Goal: Task Accomplishment & Management: Use online tool/utility

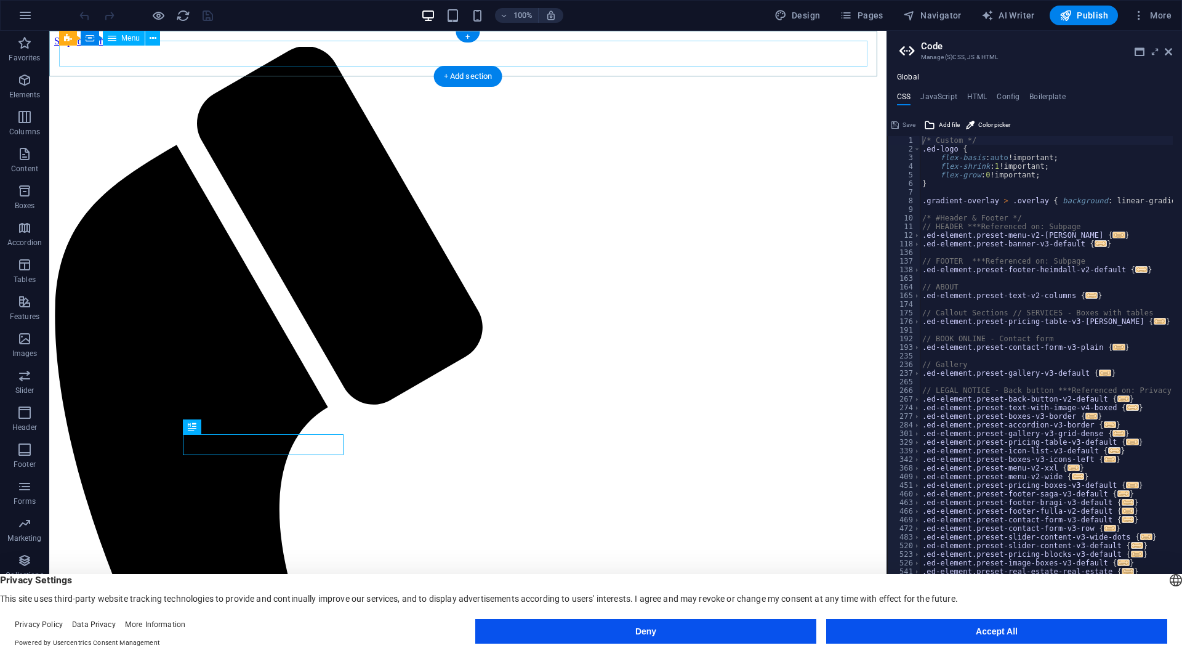
select select
select select "primary"
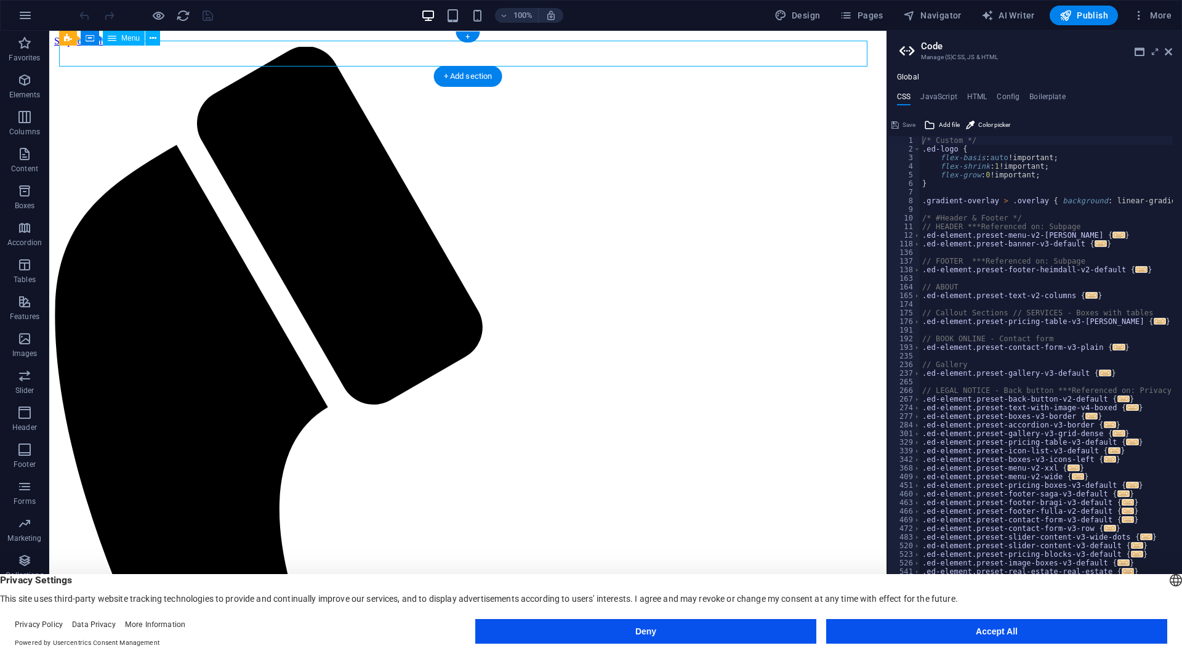
select select
select select "primary"
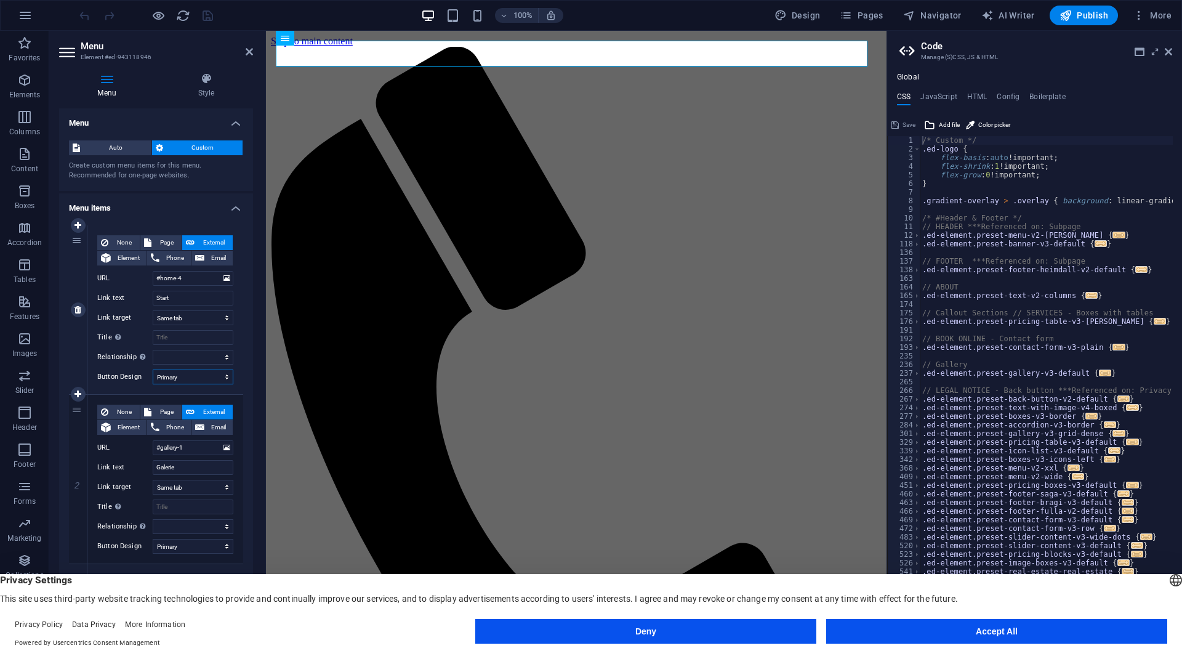
click at [203, 376] on select "None Default Primary Secondary" at bounding box center [193, 376] width 81 height 15
select select "default"
click at [153, 369] on select "None Default Primary Secondary" at bounding box center [193, 376] width 81 height 15
select select
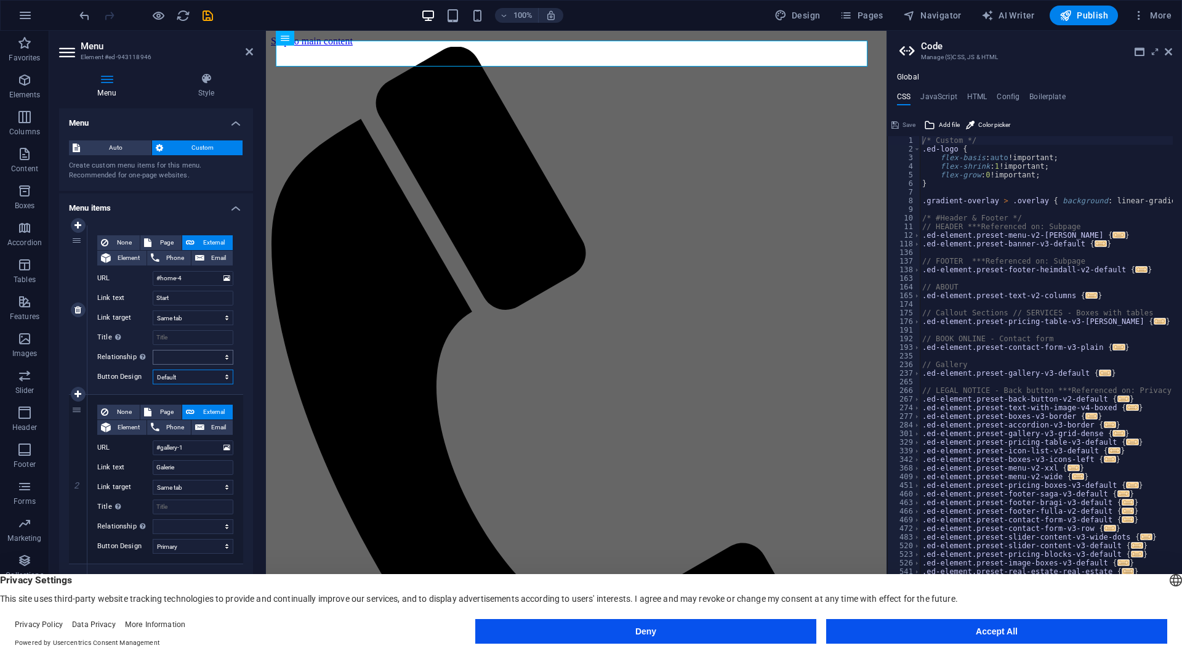
scroll to position [38, 0]
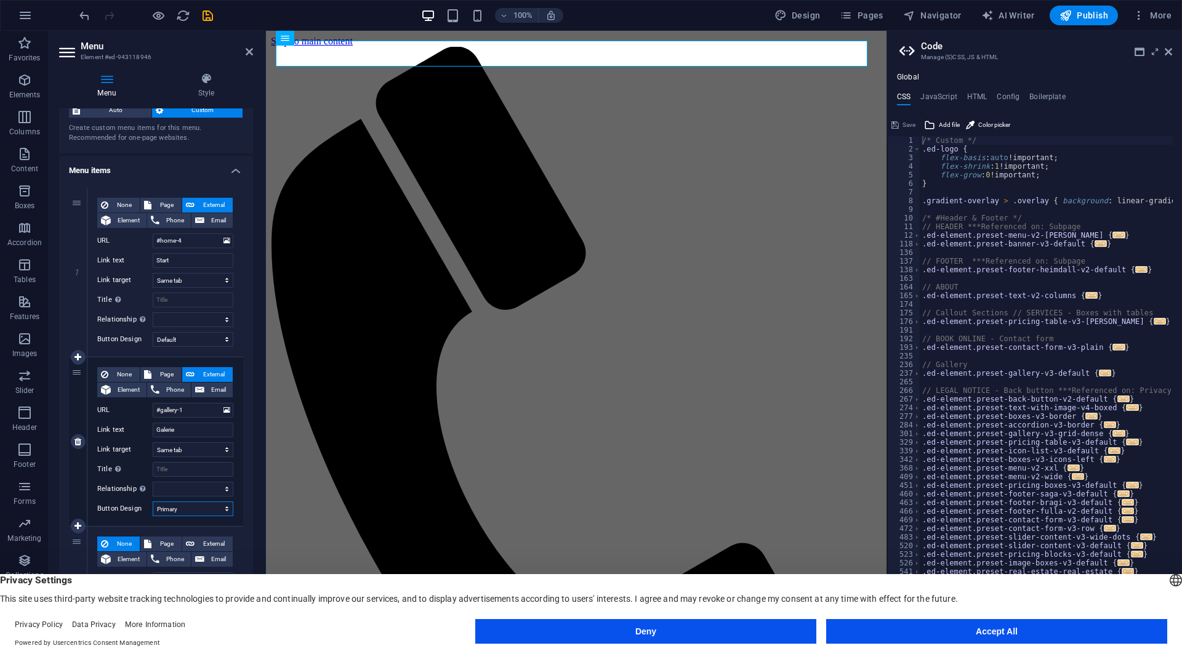
click at [186, 502] on select "None Default Primary Secondary" at bounding box center [193, 508] width 81 height 15
click at [181, 514] on select "None Default Primary Secondary" at bounding box center [193, 508] width 81 height 15
select select "default"
click at [153, 501] on select "None Default Primary Secondary" at bounding box center [193, 508] width 81 height 15
select select
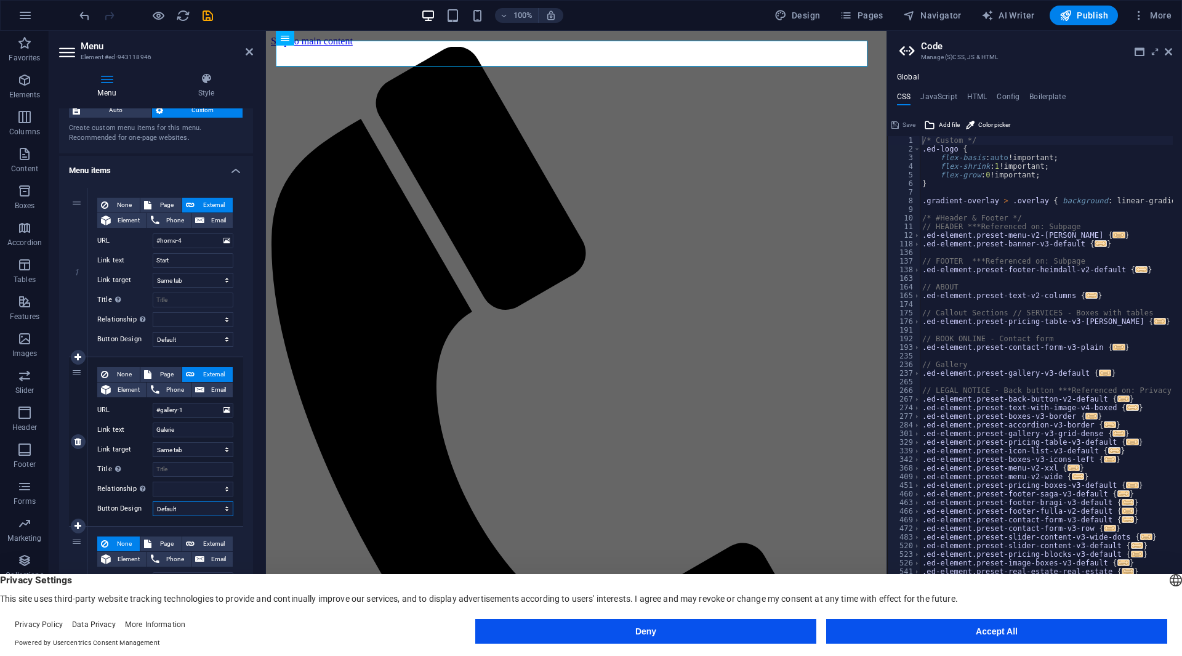
select select
click at [889, 639] on button "Accept All" at bounding box center [996, 631] width 341 height 25
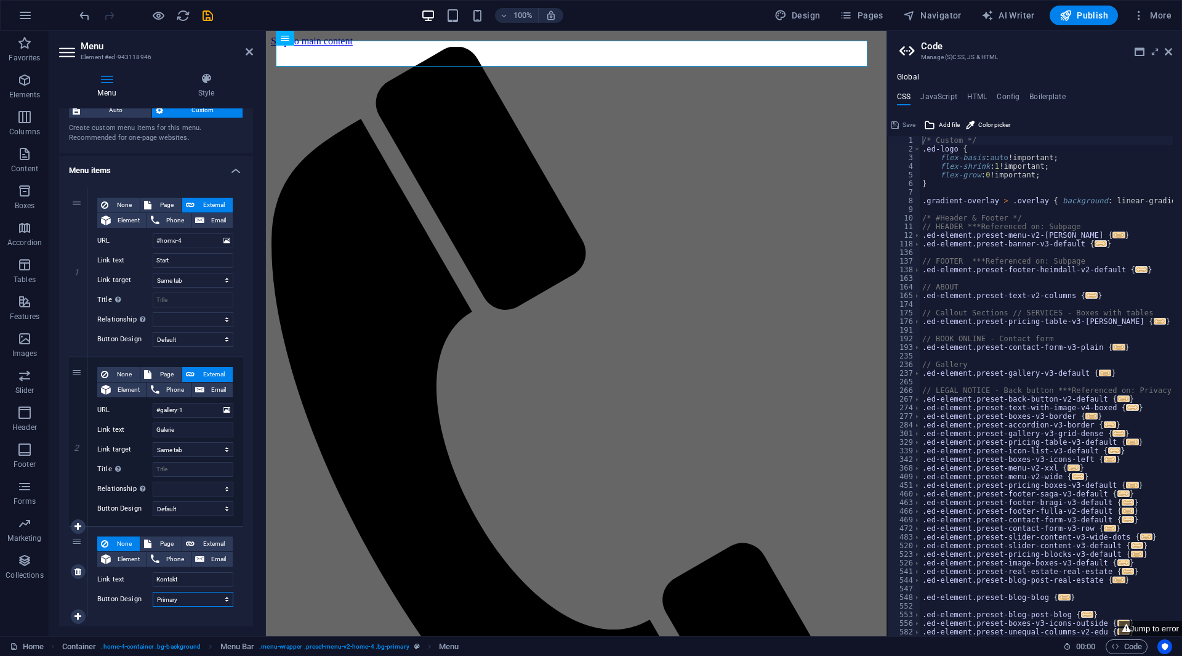
click at [221, 596] on select "None Default Primary Secondary" at bounding box center [193, 599] width 81 height 15
select select "default"
click at [153, 592] on select "None Default Primary Secondary" at bounding box center [193, 599] width 81 height 15
select select
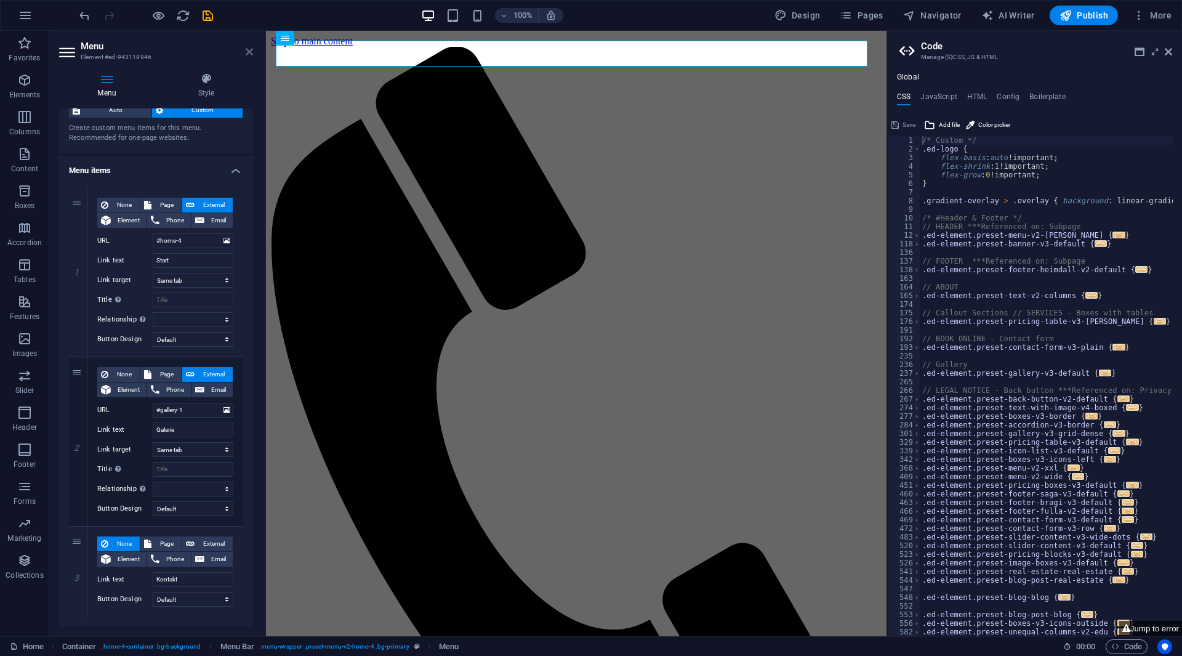
click at [252, 52] on icon at bounding box center [249, 52] width 7 height 10
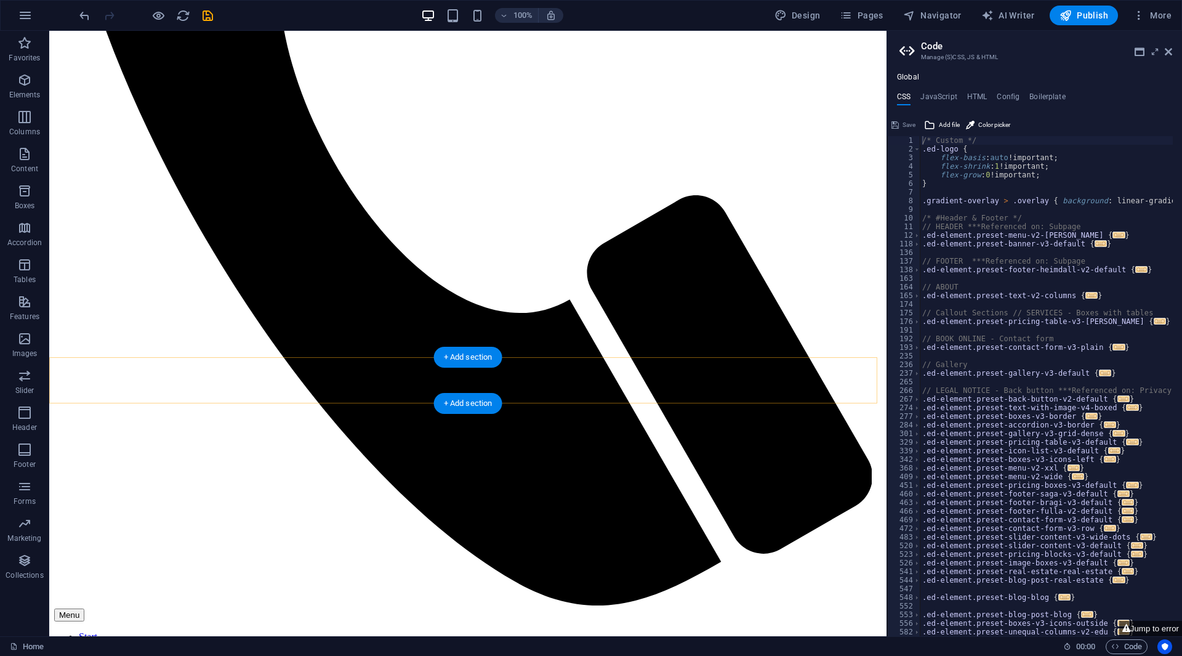
scroll to position [553, 0]
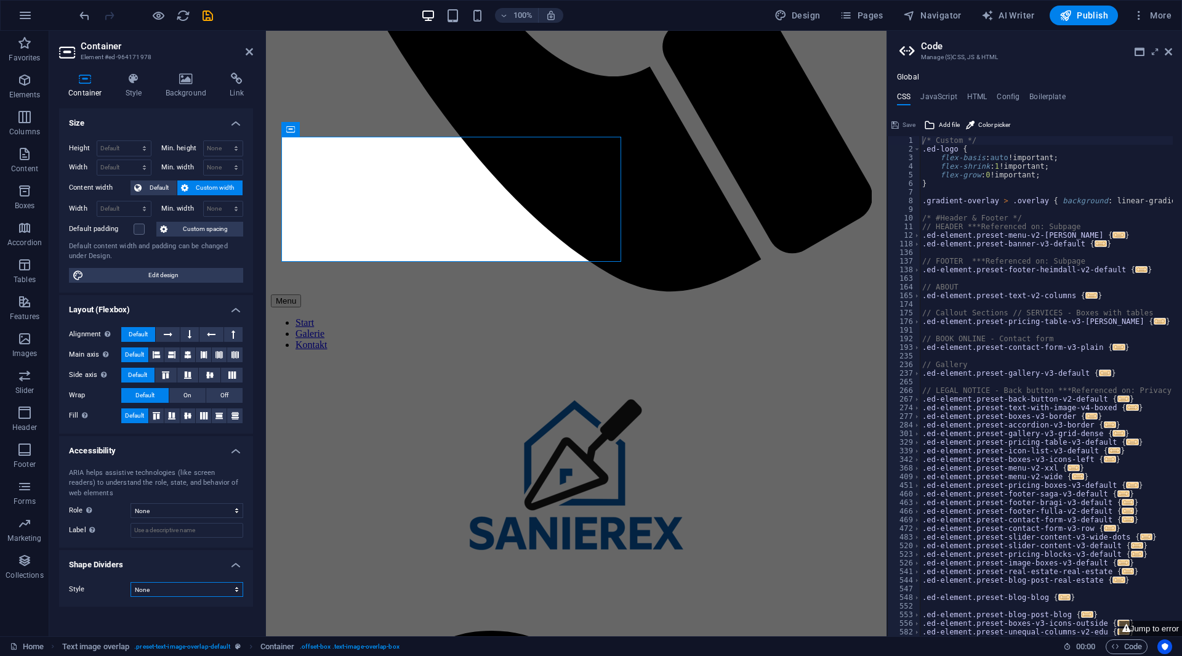
click at [174, 594] on select "None Triangle Square Diagonal Polygon 1 Polygon 2 Zigzag Multiple Zigzags Waves…" at bounding box center [187, 589] width 113 height 15
click at [131, 582] on select "None Triangle Square Diagonal Polygon 1 Polygon 2 Zigzag Multiple Zigzags Waves…" at bounding box center [187, 589] width 113 height 15
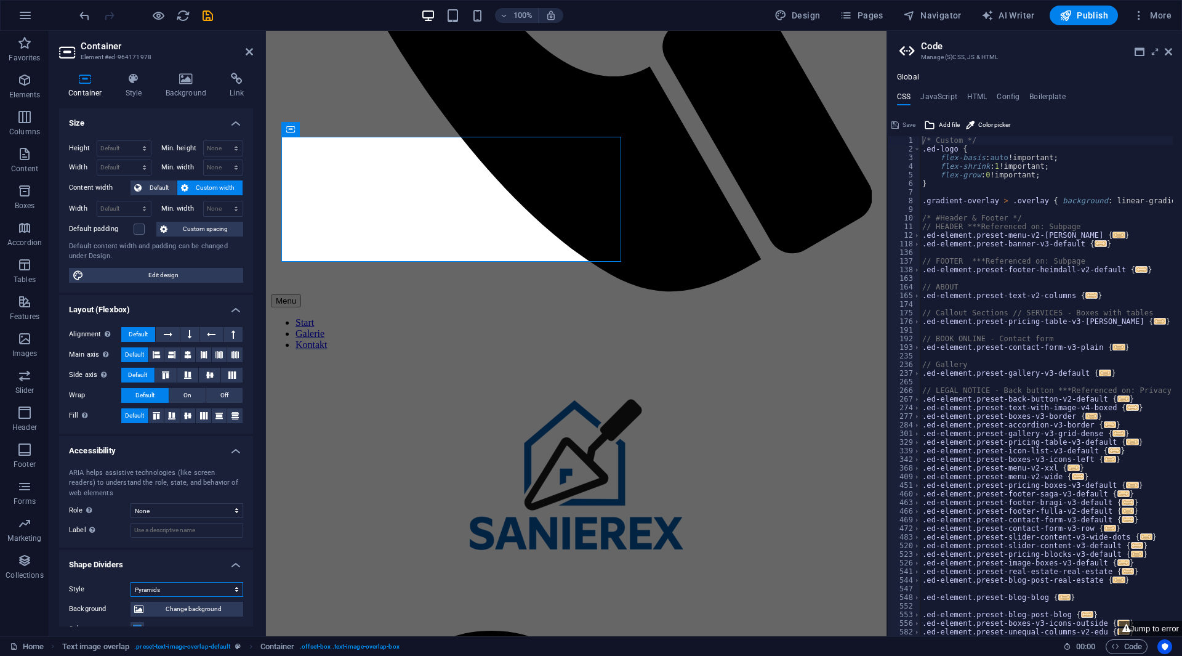
click at [170, 584] on select "None Triangle Square Diagonal Polygon 1 Polygon 2 Zigzag Multiple Zigzags Waves…" at bounding box center [187, 589] width 113 height 15
select select "hexagons"
click at [131, 582] on select "None Triangle Square Diagonal Polygon 1 Polygon 2 Zigzag Multiple Zigzags Waves…" at bounding box center [187, 589] width 113 height 15
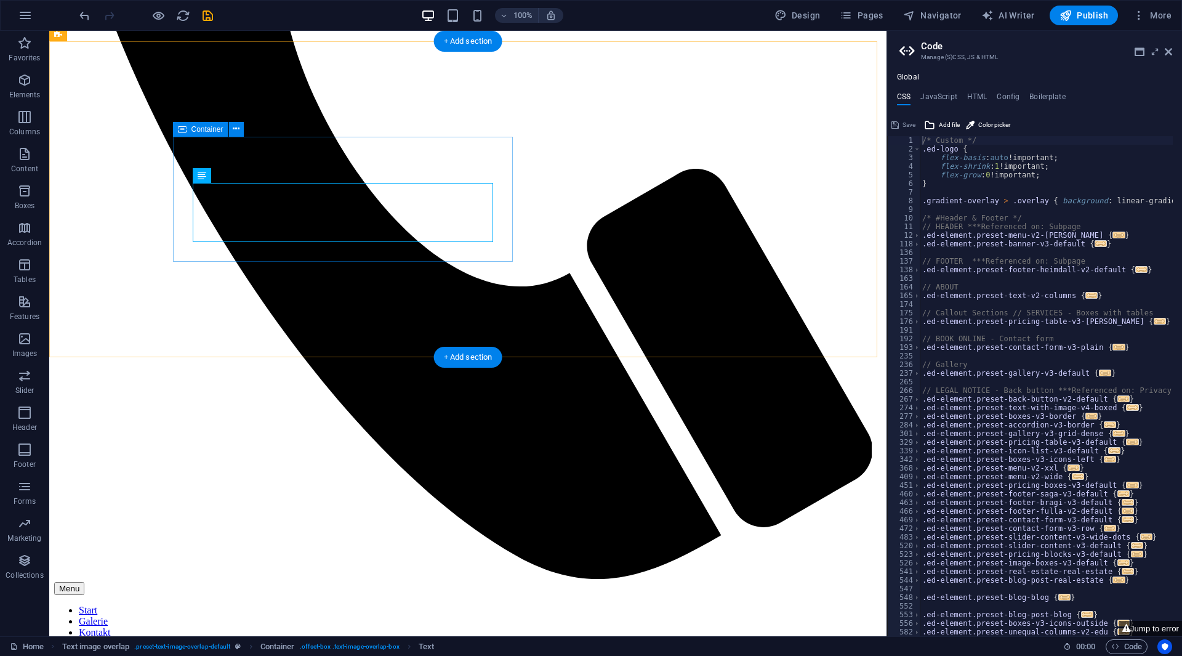
select select "hexagons"
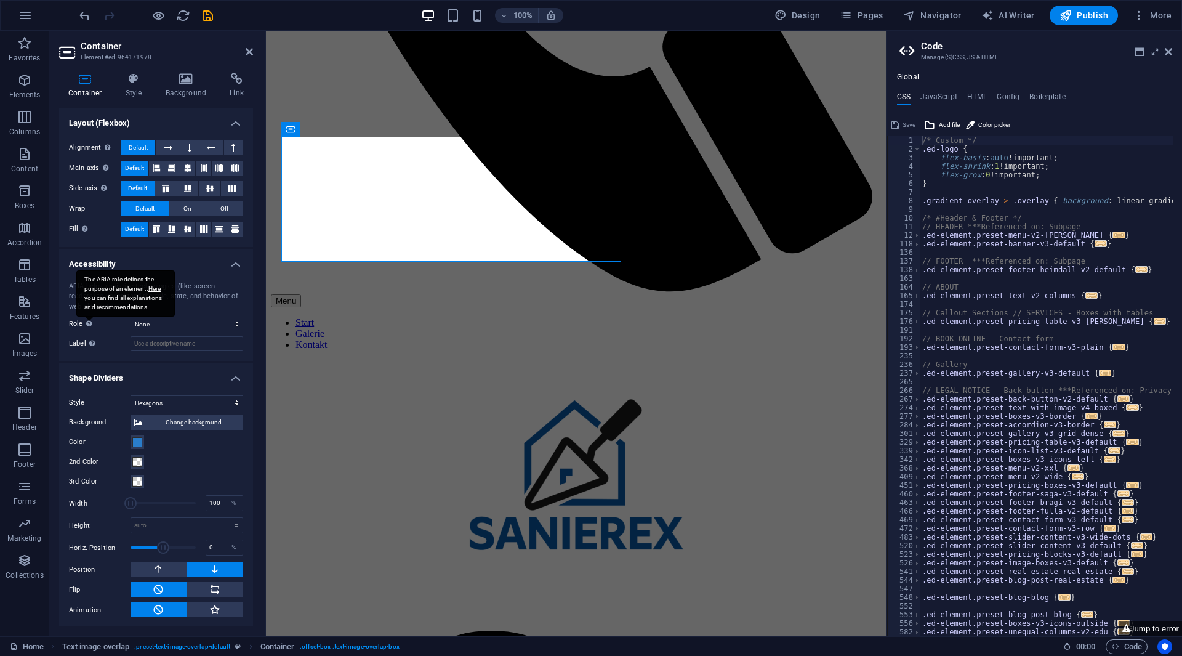
scroll to position [188, 0]
drag, startPoint x: 160, startPoint y: 543, endPoint x: 118, endPoint y: 547, distance: 42.2
click at [119, 547] on div "Horiz. Position -250 %" at bounding box center [156, 546] width 174 height 18
drag, startPoint x: 135, startPoint y: 548, endPoint x: 147, endPoint y: 549, distance: 11.2
click at [147, 549] on span at bounding box center [146, 546] width 12 height 12
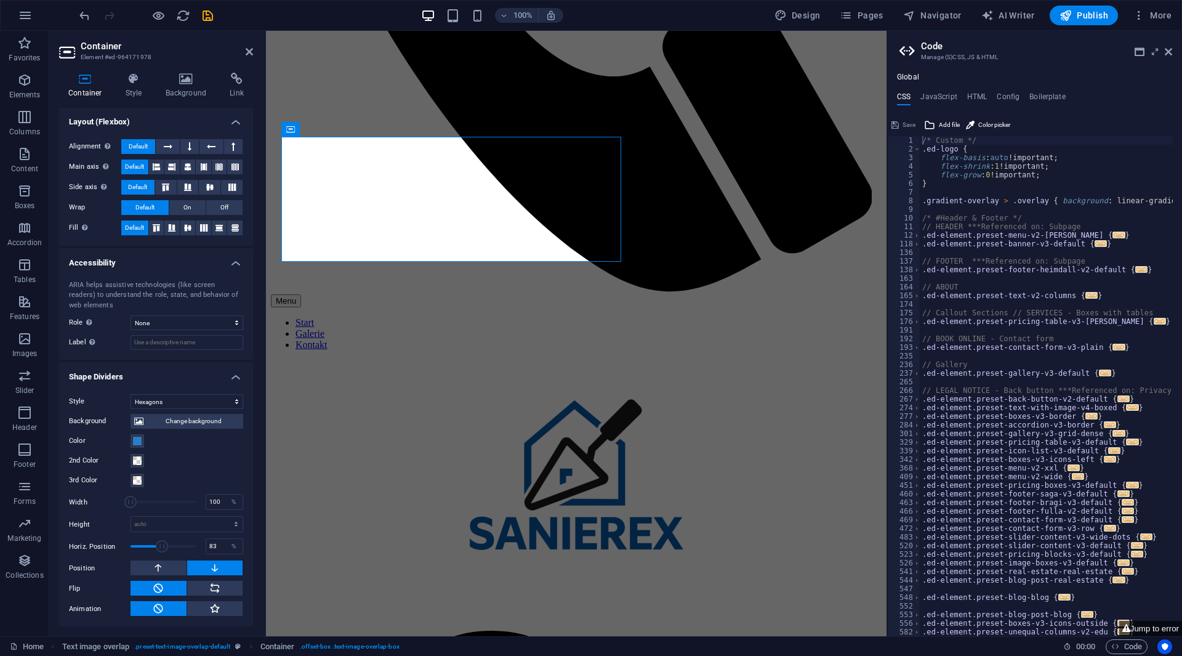
drag, startPoint x: 149, startPoint y: 549, endPoint x: 172, endPoint y: 553, distance: 23.7
click at [168, 552] on span at bounding box center [162, 546] width 12 height 12
drag, startPoint x: 171, startPoint y: 553, endPoint x: 182, endPoint y: 555, distance: 11.2
click at [182, 555] on span at bounding box center [163, 546] width 65 height 18
click at [171, 554] on span at bounding box center [163, 546] width 65 height 18
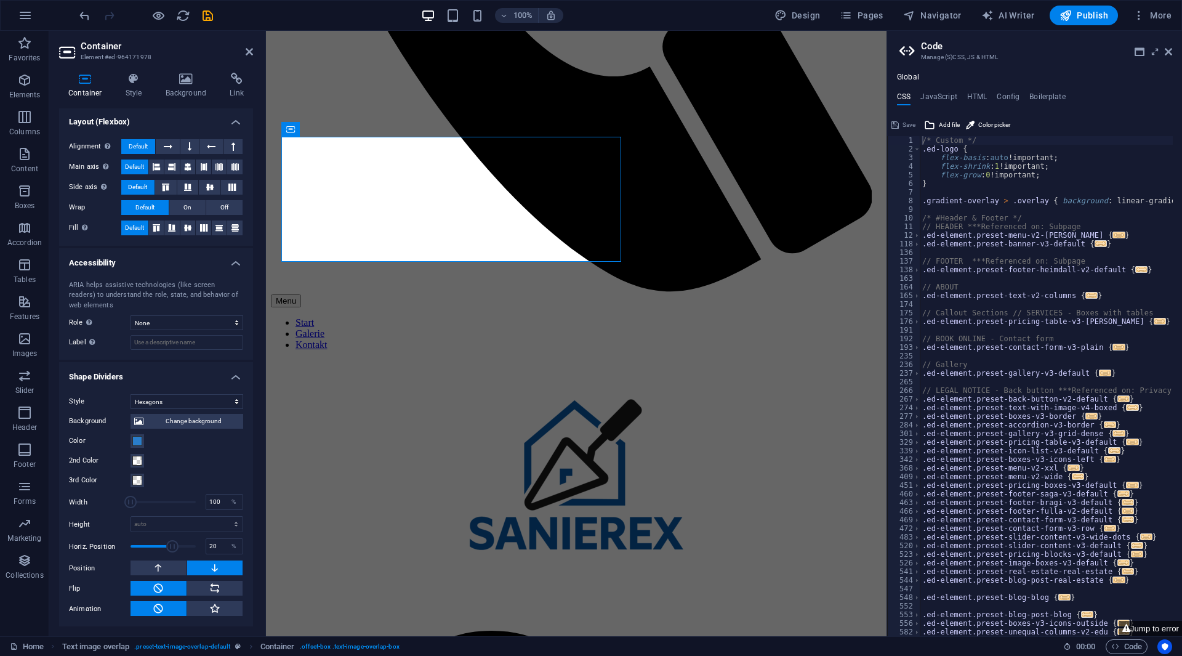
click at [166, 552] on span at bounding box center [172, 546] width 12 height 12
click at [159, 552] on span at bounding box center [161, 546] width 12 height 12
click at [158, 552] on span at bounding box center [159, 546] width 12 height 12
click at [160, 552] on span at bounding box center [159, 546] width 12 height 12
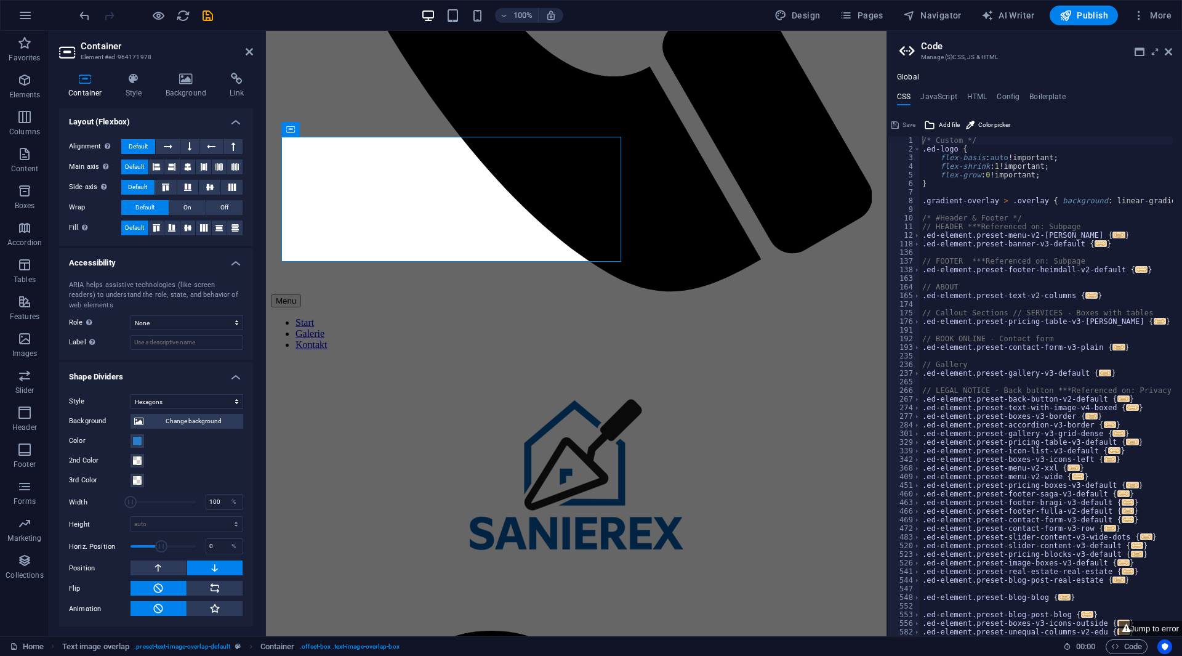
click at [162, 552] on span at bounding box center [161, 546] width 12 height 12
type input "-10"
click at [161, 552] on span at bounding box center [163, 546] width 12 height 12
click at [203, 395] on select "None Triangle Square Diagonal Polygon 1 Polygon 2 Zigzag Multiple Zigzags Waves…" at bounding box center [187, 401] width 113 height 15
select select "waves"
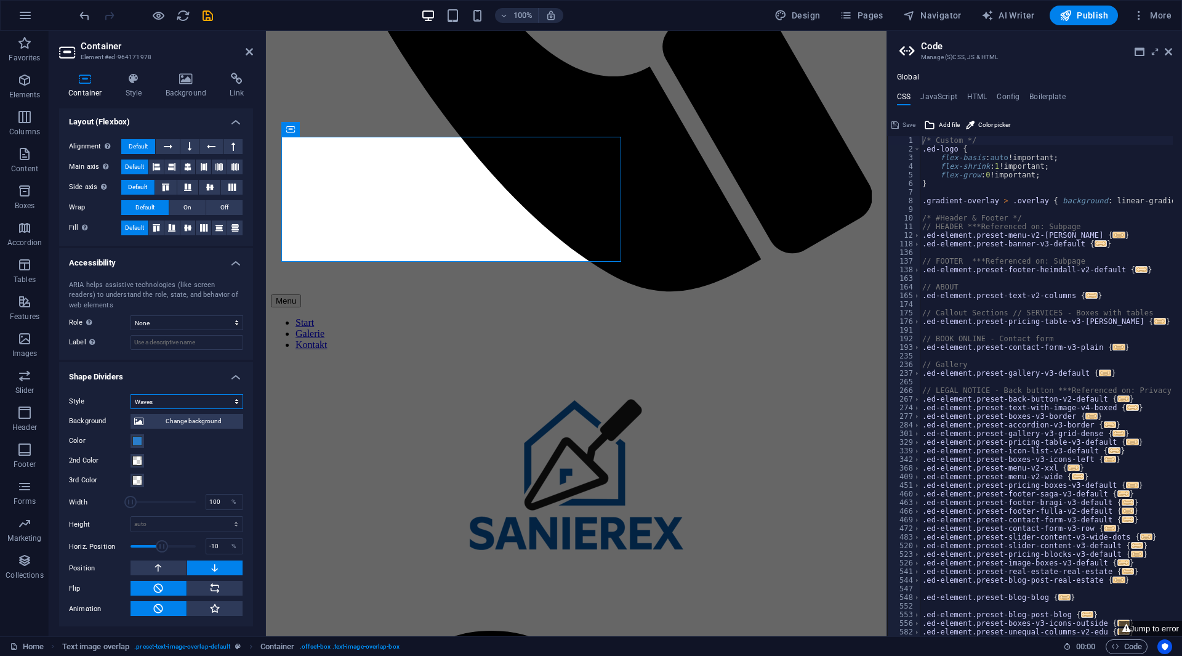
click at [131, 409] on select "None Triangle Square Diagonal Polygon 1 Polygon 2 Zigzag Multiple Zigzags Waves…" at bounding box center [187, 401] width 113 height 15
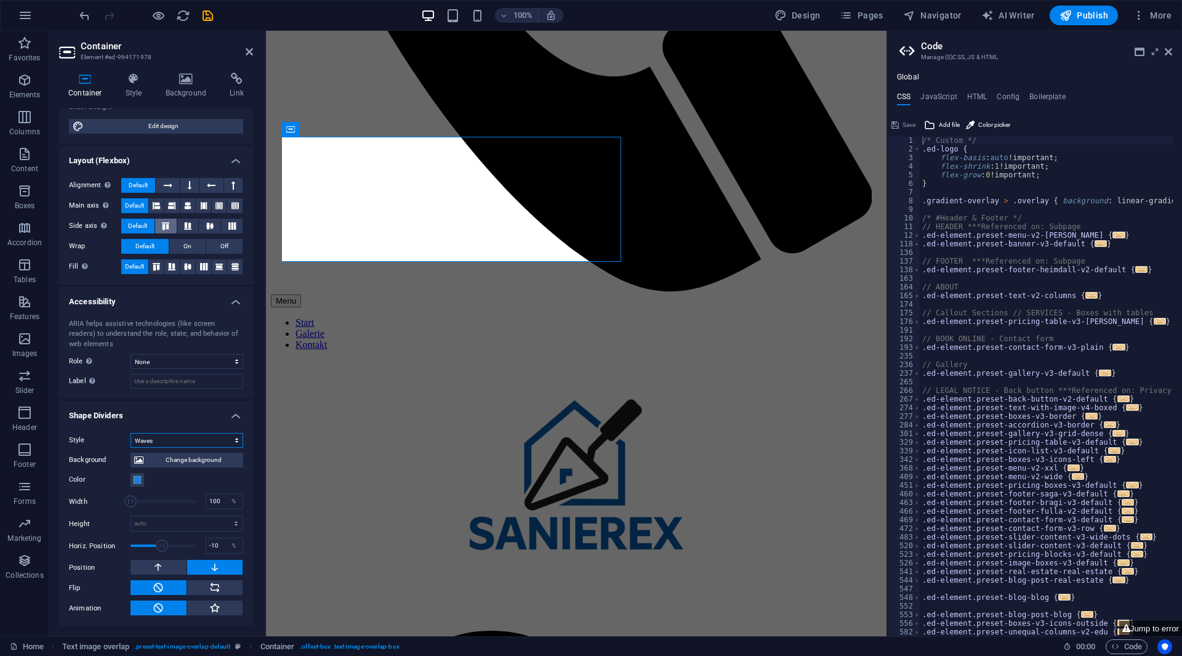
scroll to position [149, 0]
click at [158, 525] on select "auto px rem em vh vw" at bounding box center [186, 523] width 111 height 15
click at [160, 525] on select "auto px rem em vh vw" at bounding box center [186, 523] width 111 height 15
drag, startPoint x: 129, startPoint y: 503, endPoint x: 144, endPoint y: 506, distance: 15.2
click at [144, 506] on span at bounding box center [146, 501] width 12 height 12
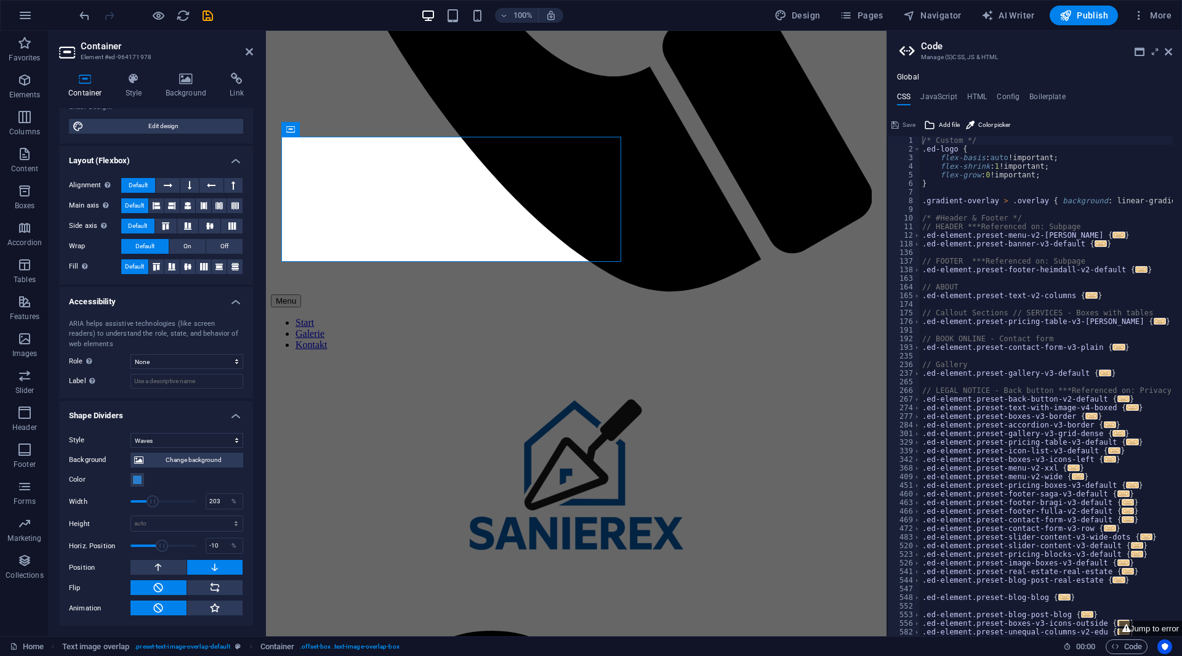
drag, startPoint x: 144, startPoint y: 506, endPoint x: 152, endPoint y: 511, distance: 9.4
click at [152, 511] on div "Background Change background Color 2nd Color 3rd Color Width 203 % Height auto …" at bounding box center [156, 532] width 174 height 168
type input "197"
click at [151, 511] on span at bounding box center [163, 501] width 65 height 18
click at [149, 543] on span at bounding box center [163, 545] width 65 height 18
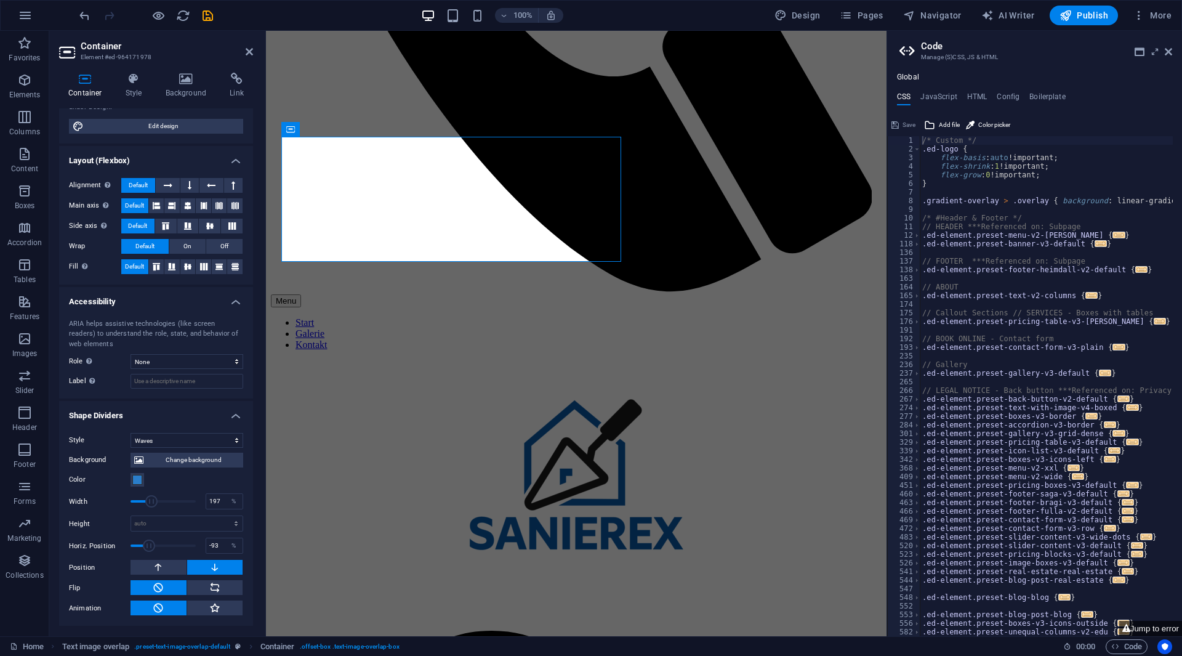
click at [151, 543] on span at bounding box center [149, 545] width 12 height 12
click at [152, 543] on span at bounding box center [153, 545] width 12 height 12
click at [157, 543] on span at bounding box center [153, 545] width 12 height 12
click at [158, 543] on span at bounding box center [158, 545] width 12 height 12
click at [154, 543] on span at bounding box center [155, 545] width 12 height 12
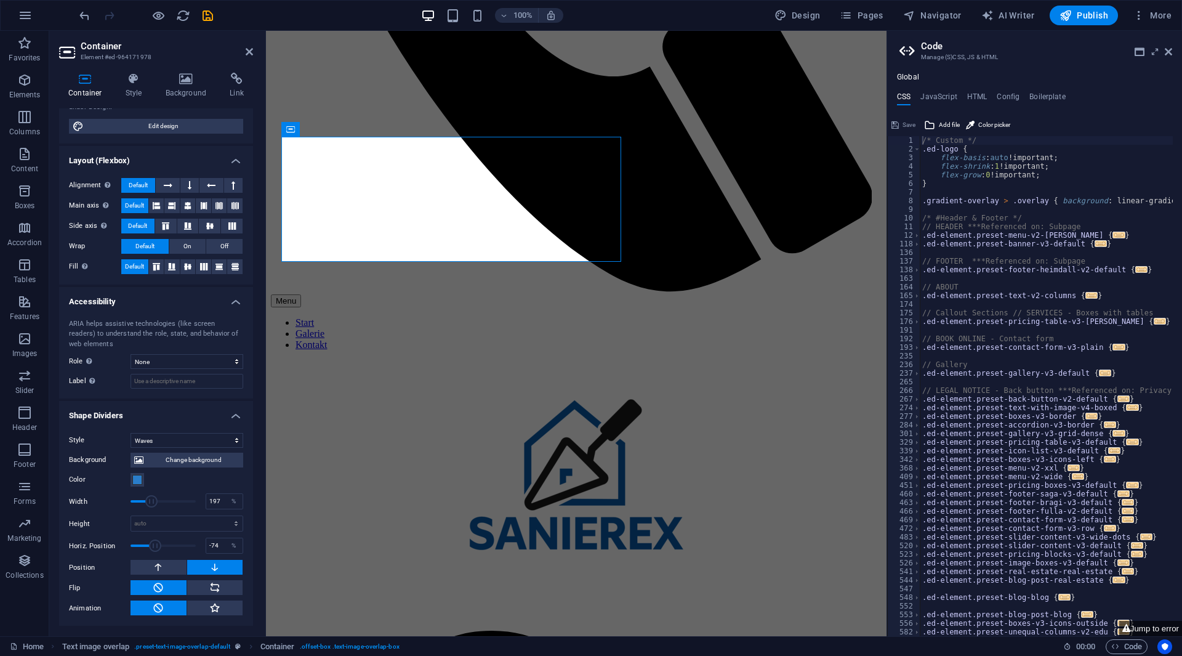
click at [153, 543] on span at bounding box center [155, 545] width 12 height 12
click at [155, 543] on span at bounding box center [153, 545] width 12 height 12
click at [154, 545] on span at bounding box center [156, 545] width 12 height 12
click at [154, 545] on span at bounding box center [154, 545] width 12 height 12
click at [156, 545] on span at bounding box center [156, 545] width 12 height 12
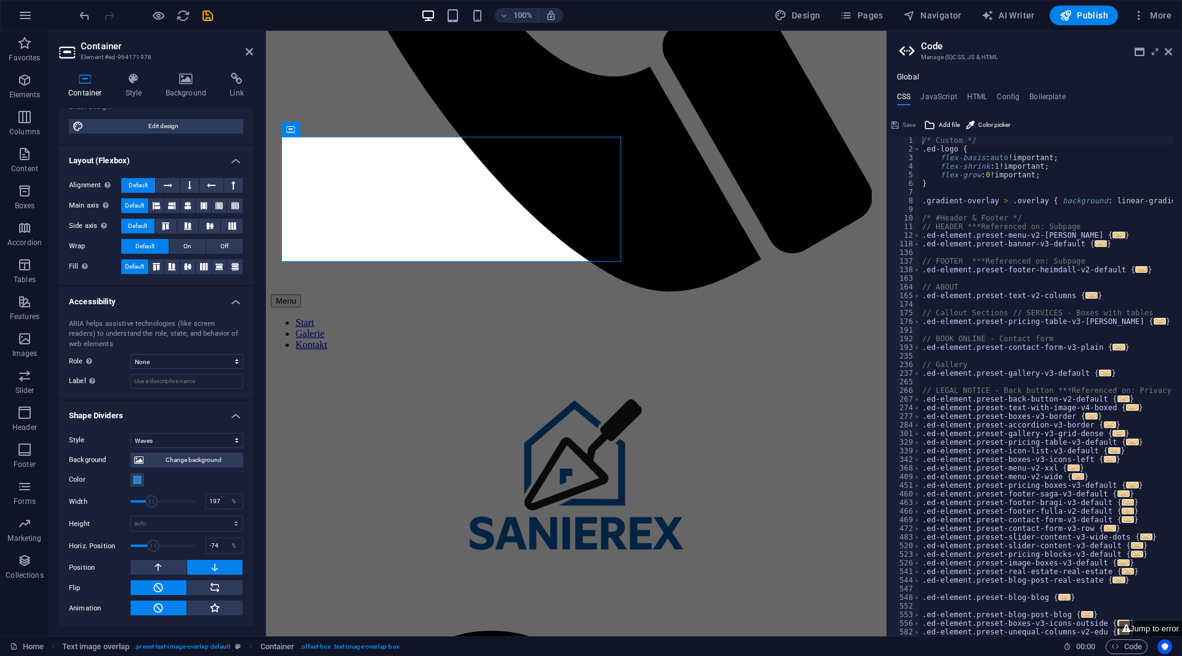
click at [153, 546] on span at bounding box center [153, 545] width 12 height 12
click at [153, 547] on span at bounding box center [154, 545] width 12 height 12
type input "-59"
click at [155, 548] on span at bounding box center [154, 545] width 12 height 12
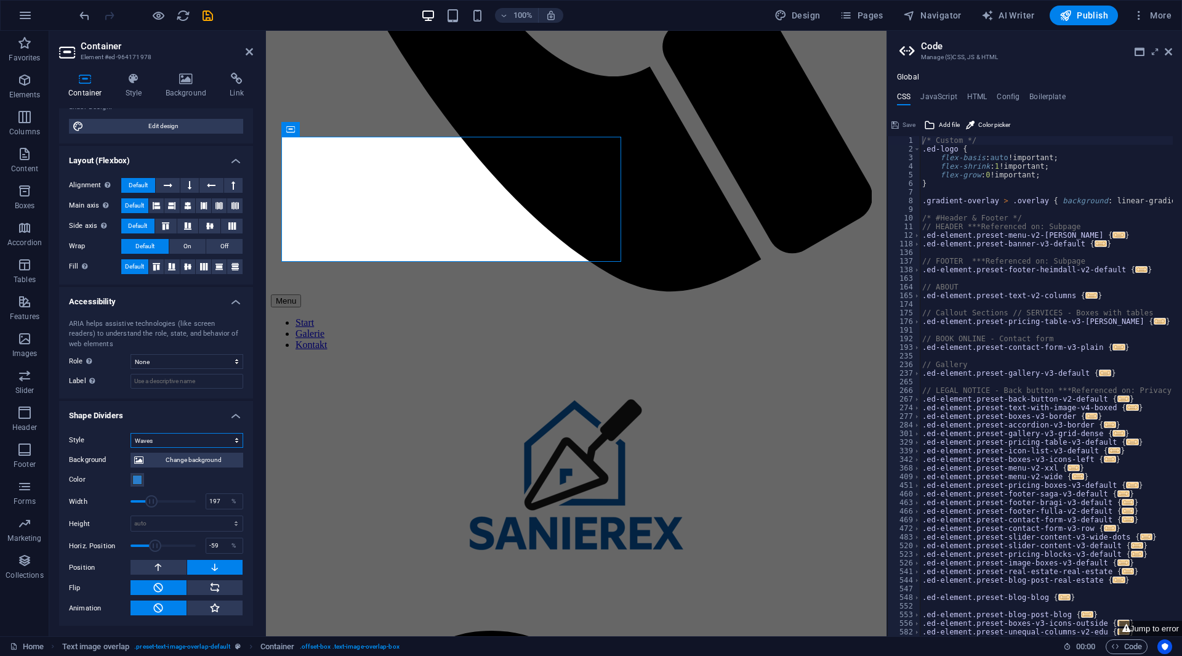
click at [169, 437] on select "None Triangle Square Diagonal Polygon 1 Polygon 2 Zigzag Multiple Zigzags Waves…" at bounding box center [187, 440] width 113 height 15
click at [131, 448] on select "None Triangle Square Diagonal Polygon 1 Polygon 2 Zigzag Multiple Zigzags Waves…" at bounding box center [187, 440] width 113 height 15
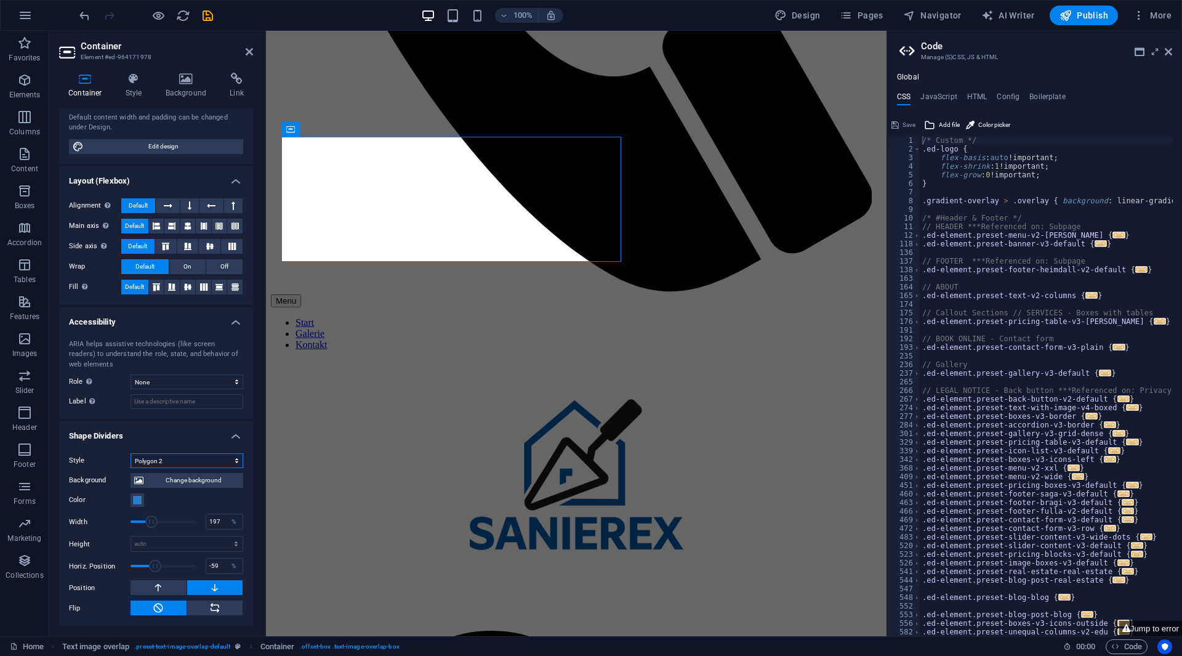
click at [169, 454] on select "None Triangle Square Diagonal Polygon 1 Polygon 2 Zigzag Multiple Zigzags Waves…" at bounding box center [187, 460] width 113 height 15
click at [131, 453] on select "None Triangle Square Diagonal Polygon 1 Polygon 2 Zigzag Multiple Zigzags Waves…" at bounding box center [187, 460] width 113 height 15
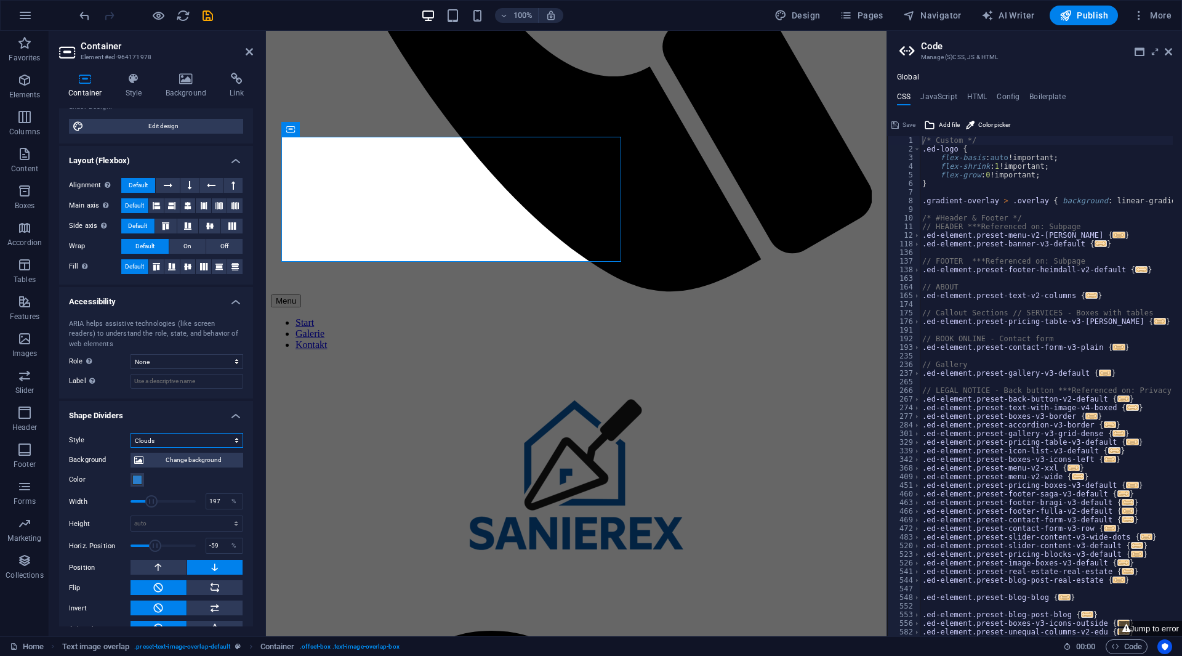
click at [179, 441] on select "None Triangle Square Diagonal Polygon 1 Polygon 2 Zigzag Multiple Zigzags Waves…" at bounding box center [187, 440] width 113 height 15
click at [131, 448] on select "None Triangle Square Diagonal Polygon 1 Polygon 2 Zigzag Multiple Zigzags Waves…" at bounding box center [187, 440] width 113 height 15
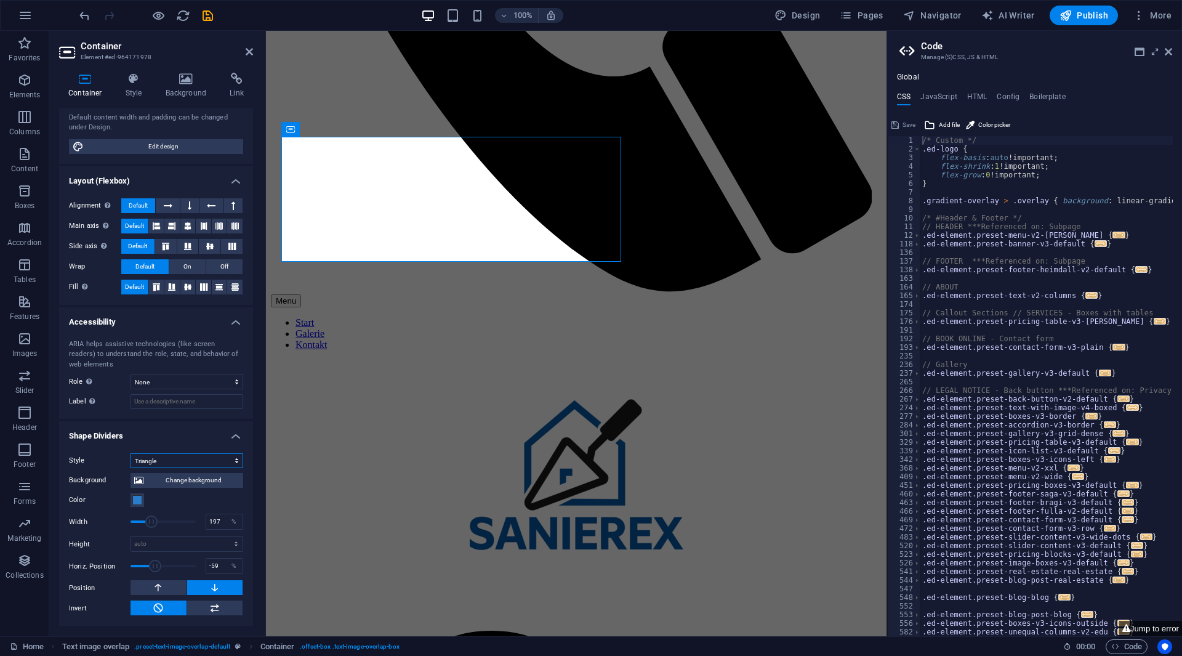
click at [192, 459] on select "None Triangle Square Diagonal Polygon 1 Polygon 2 Zigzag Multiple Zigzags Waves…" at bounding box center [187, 460] width 113 height 15
select select "none"
click at [131, 468] on select "None Triangle Square Diagonal Polygon 1 Polygon 2 Zigzag Multiple Zigzags Waves…" at bounding box center [187, 460] width 113 height 15
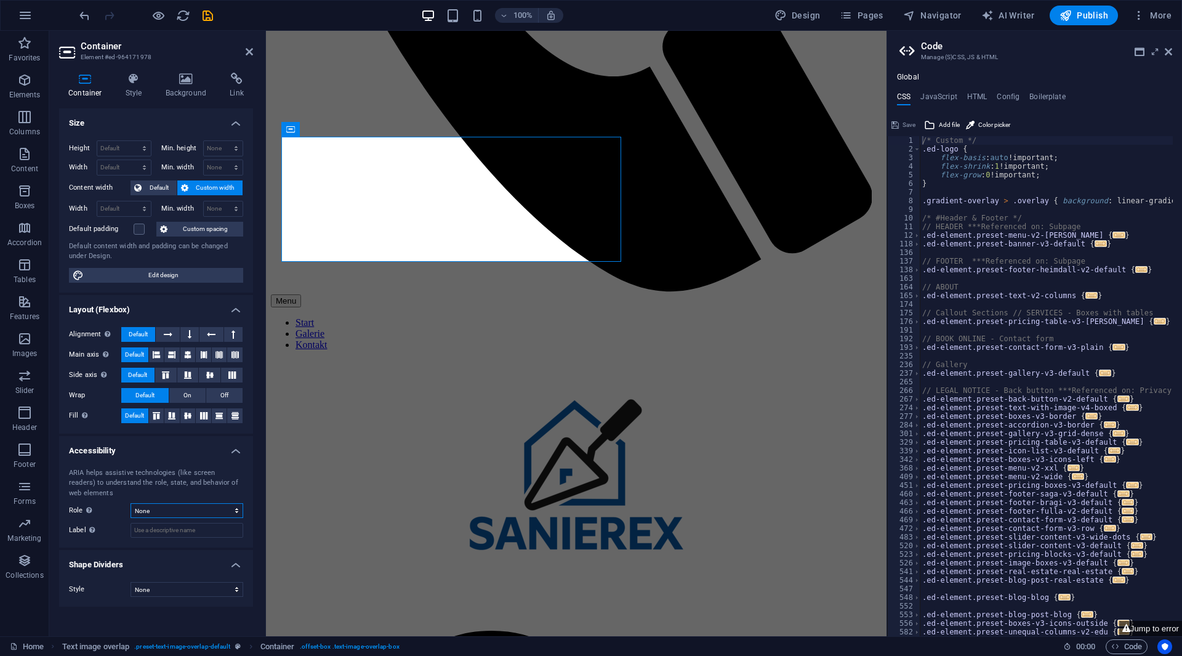
click at [163, 509] on select "None Alert Article Banner Comment Complementary Dialog Footer Header Marquee Pr…" at bounding box center [187, 510] width 113 height 15
click at [90, 460] on div "ARIA helps assistive technologies (like screen readers) to understand the role,…" at bounding box center [156, 503] width 194 height 90
click at [136, 81] on icon at bounding box center [133, 79] width 35 height 12
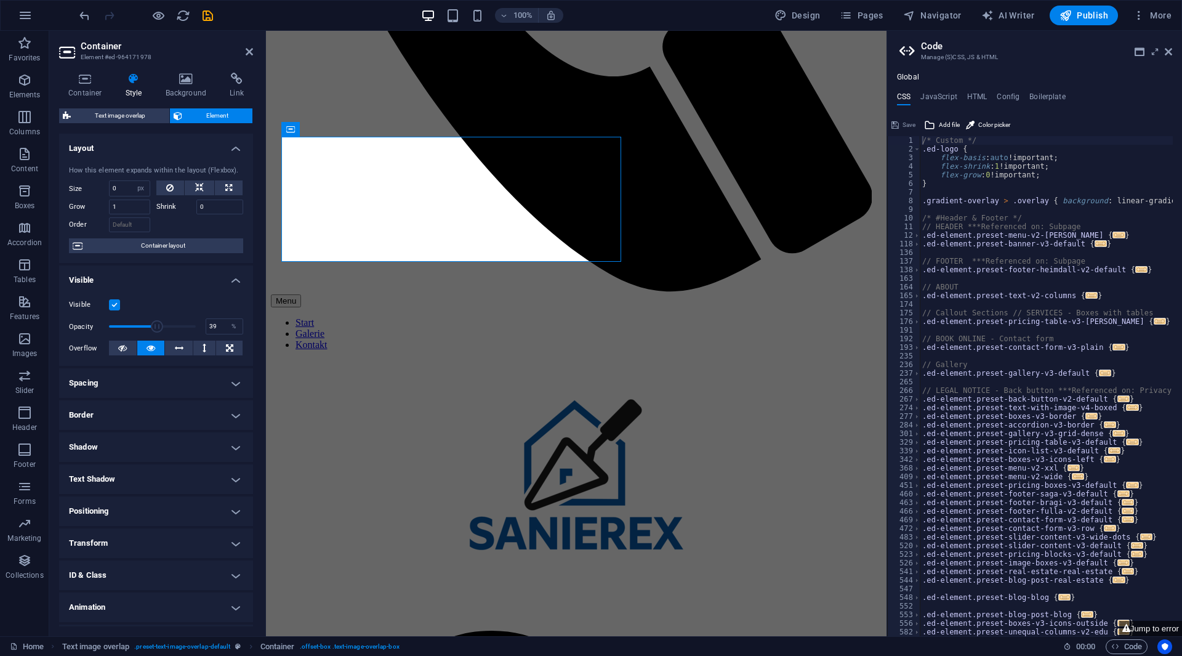
drag, startPoint x: 190, startPoint y: 323, endPoint x: 141, endPoint y: 323, distance: 48.7
click at [151, 323] on span at bounding box center [157, 326] width 12 height 12
type input "100"
drag, startPoint x: 141, startPoint y: 323, endPoint x: 230, endPoint y: 340, distance: 90.9
click at [230, 340] on div "Visible Opacity 100 % Overflow" at bounding box center [156, 327] width 194 height 78
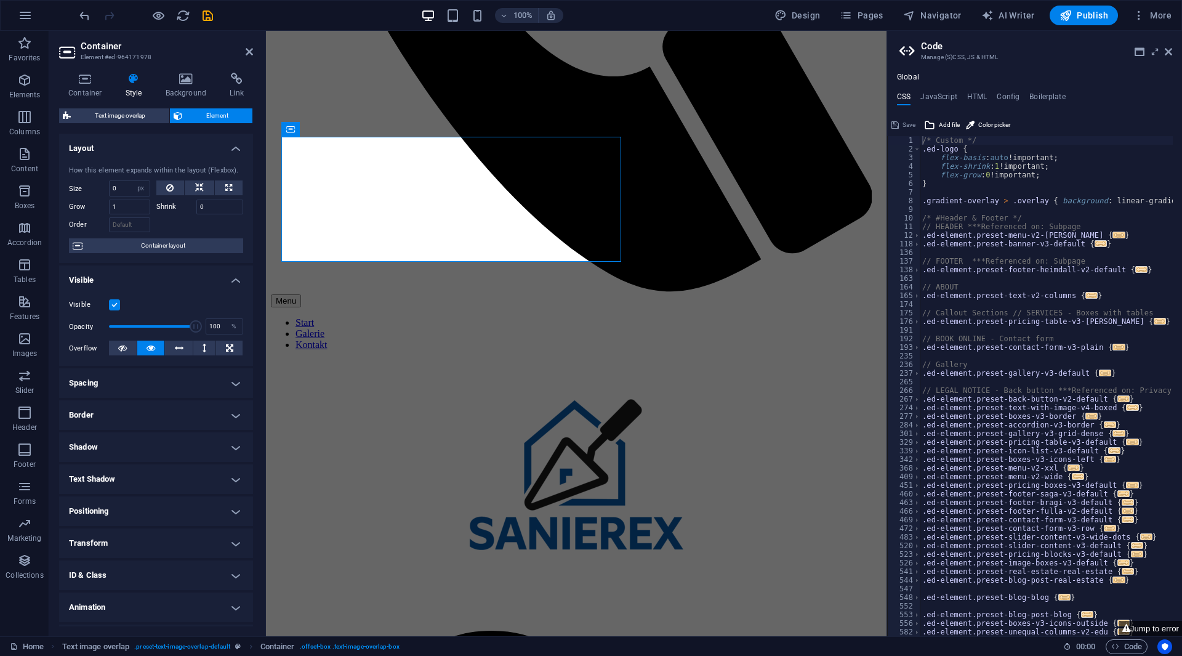
click at [119, 451] on h4 "Shadow" at bounding box center [156, 447] width 194 height 30
click at [120, 450] on h4 "Shadow" at bounding box center [156, 443] width 194 height 22
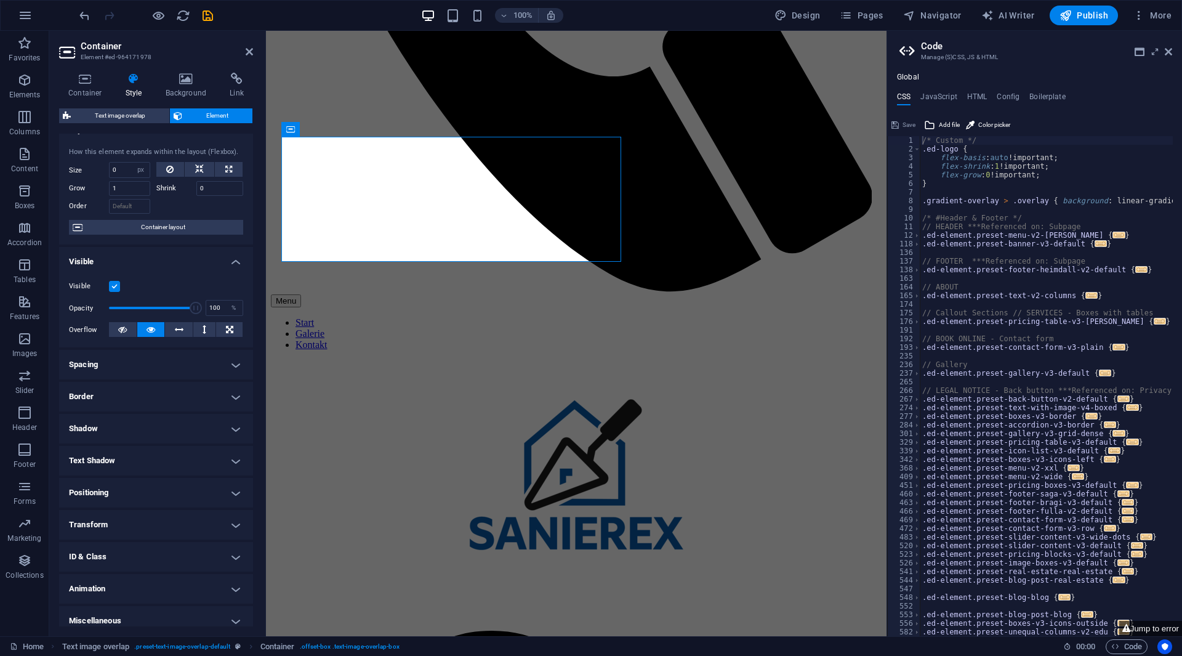
scroll to position [28, 0]
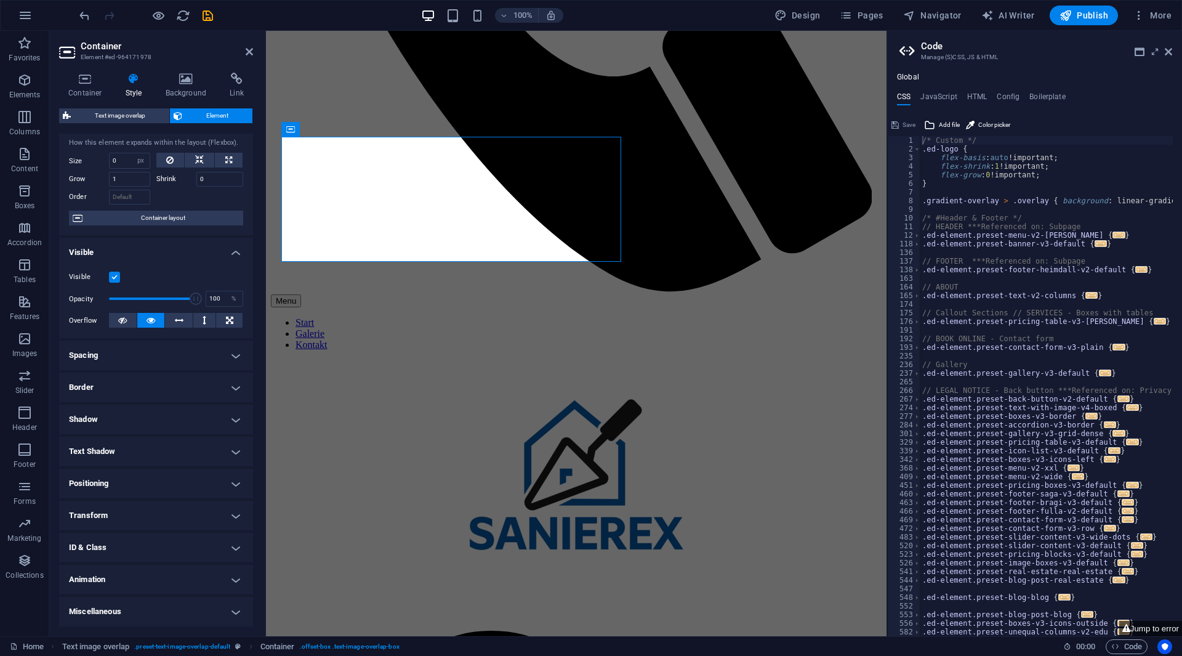
click at [126, 509] on h4 "Transform" at bounding box center [156, 516] width 194 height 30
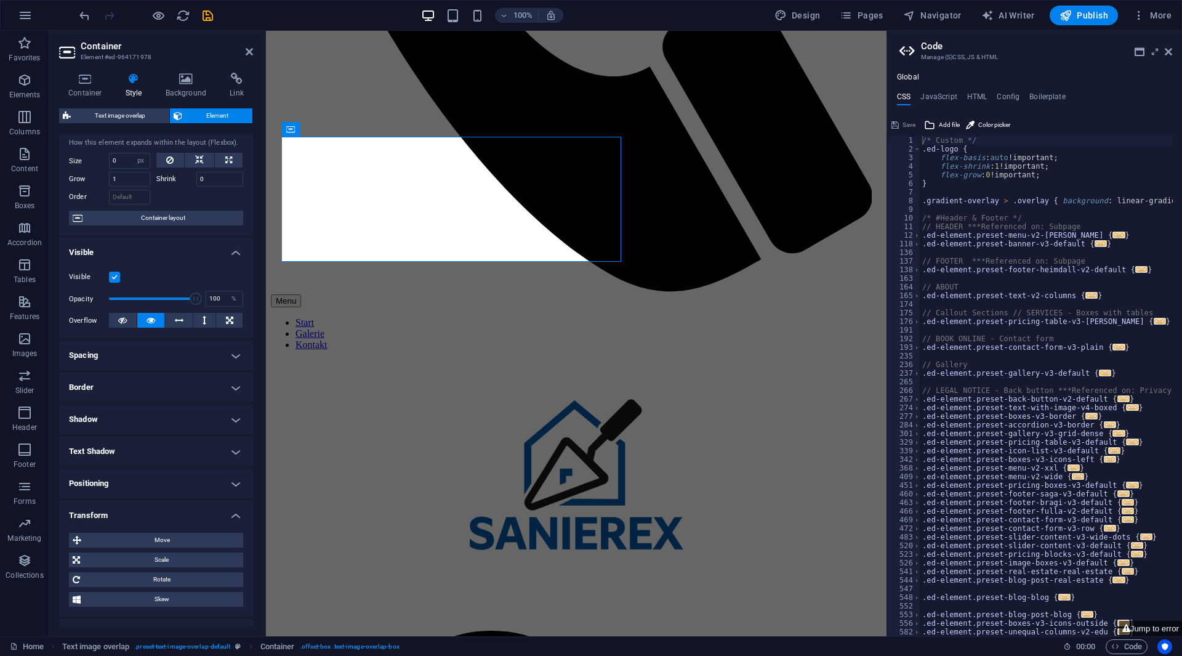
click at [126, 509] on h4 "Transform" at bounding box center [156, 512] width 194 height 22
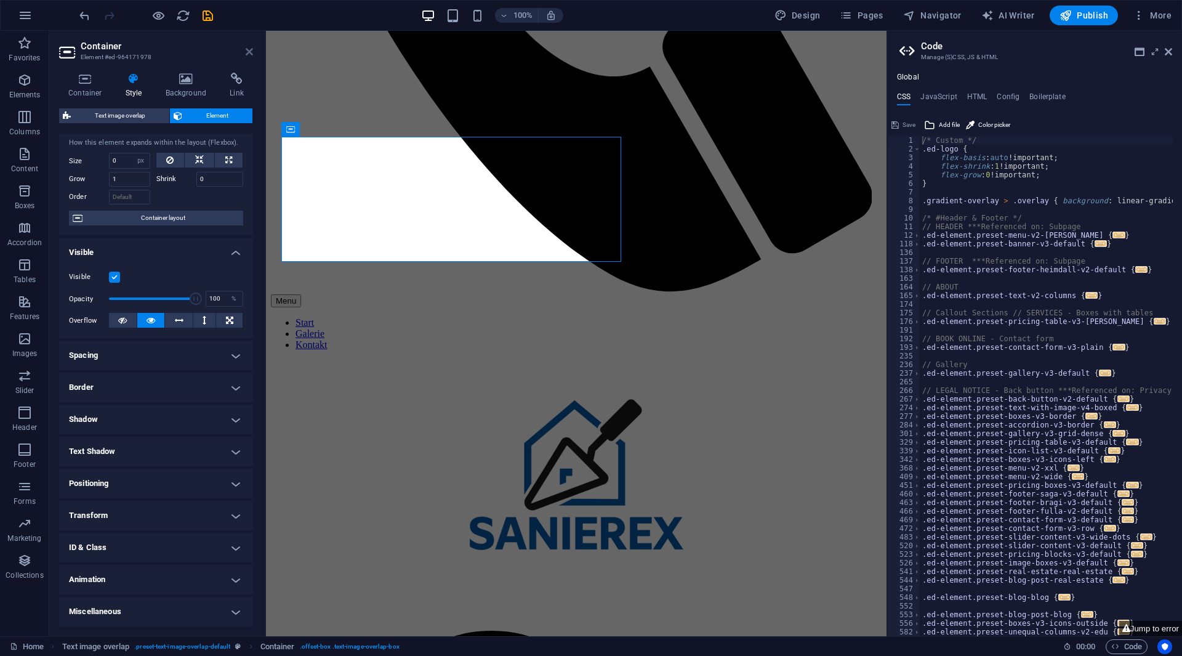
click at [250, 52] on icon at bounding box center [249, 52] width 7 height 10
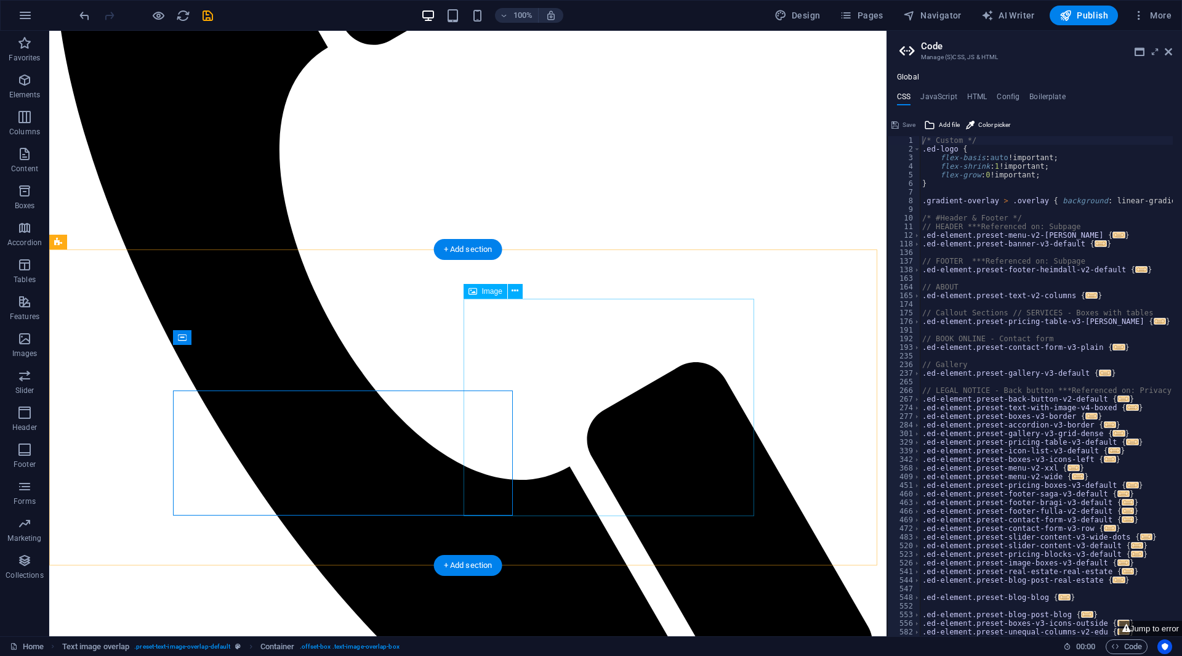
scroll to position [261, 0]
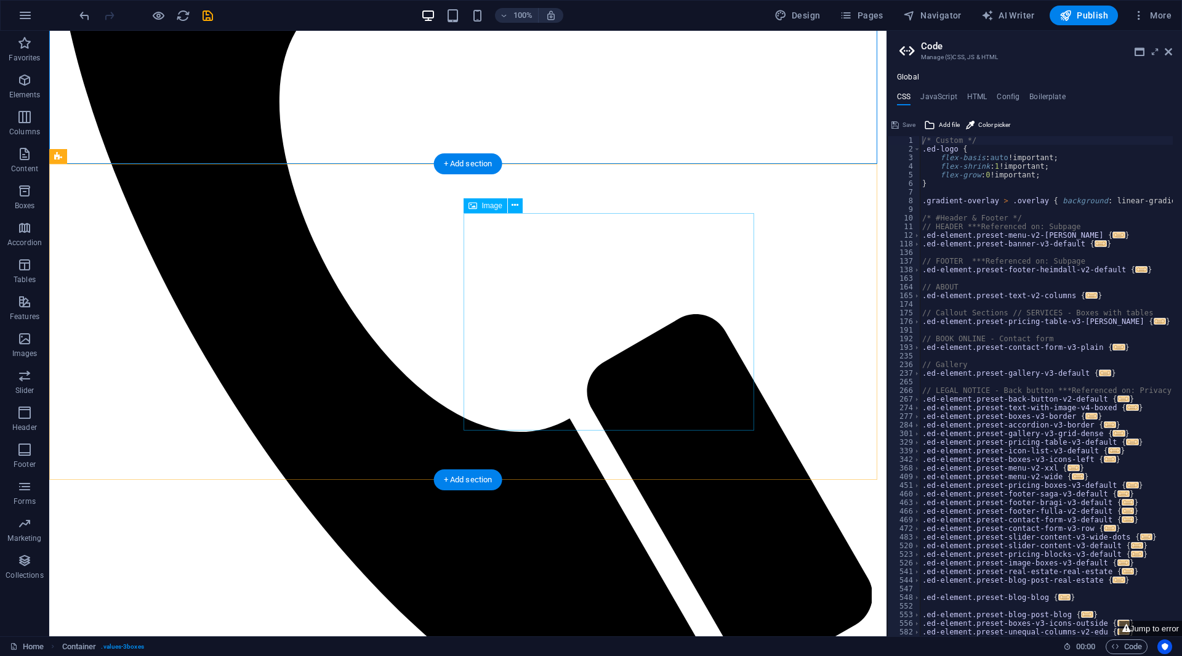
scroll to position [431, 0]
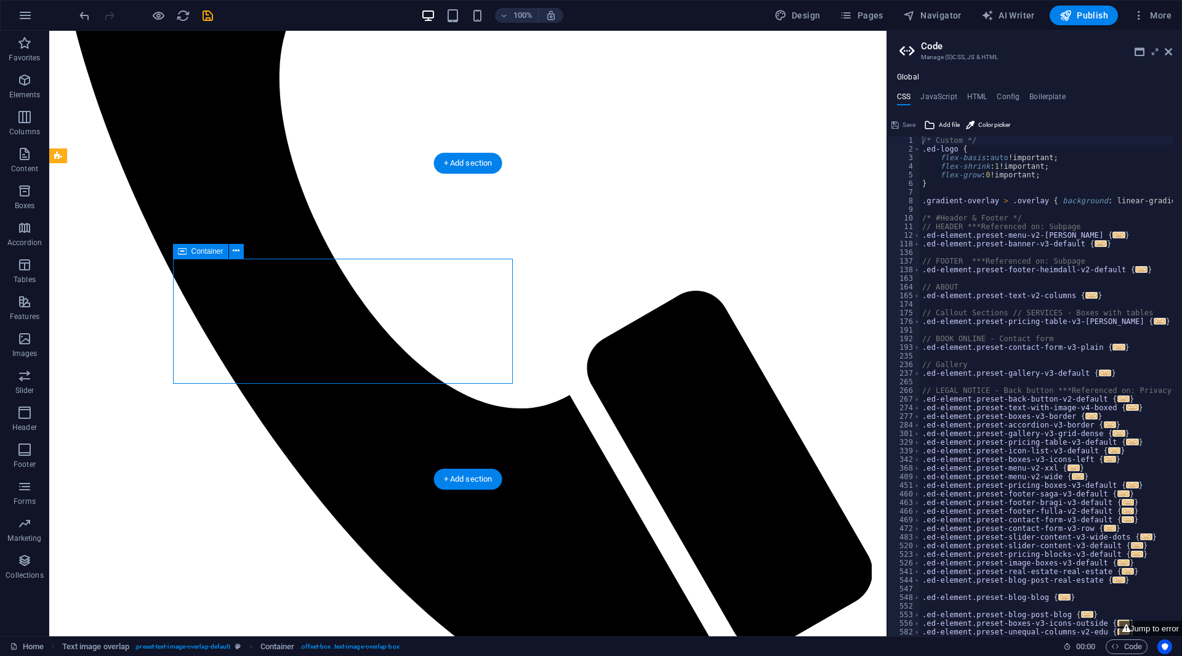
select select "px"
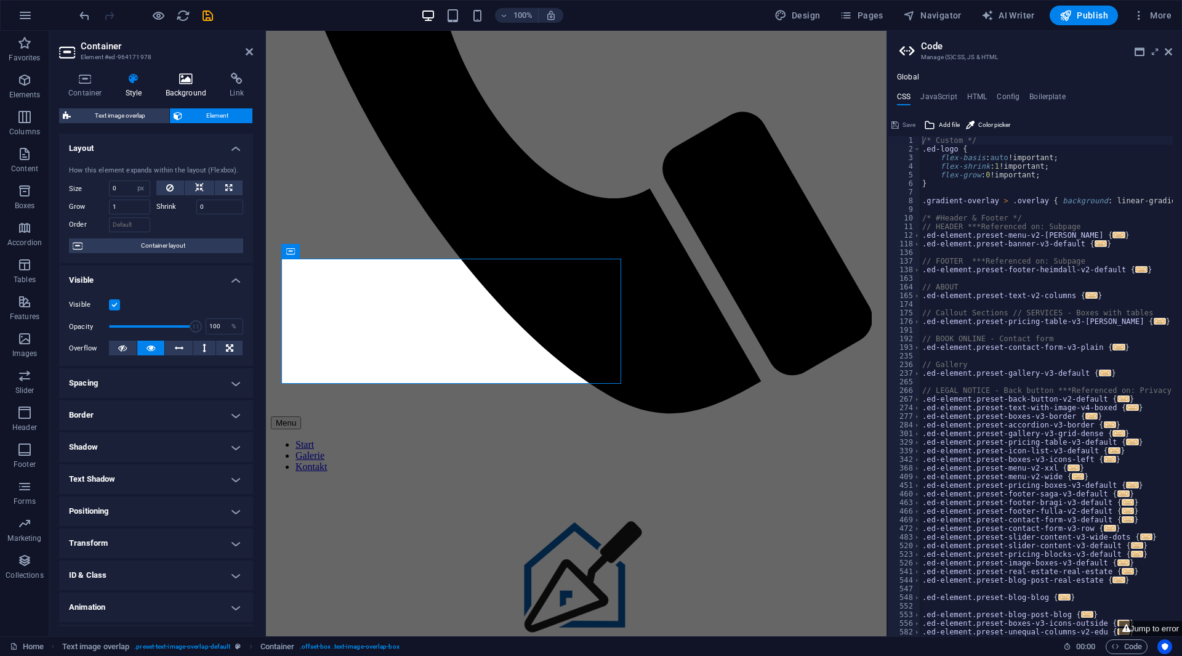
click at [185, 86] on h4 "Background" at bounding box center [188, 86] width 65 height 26
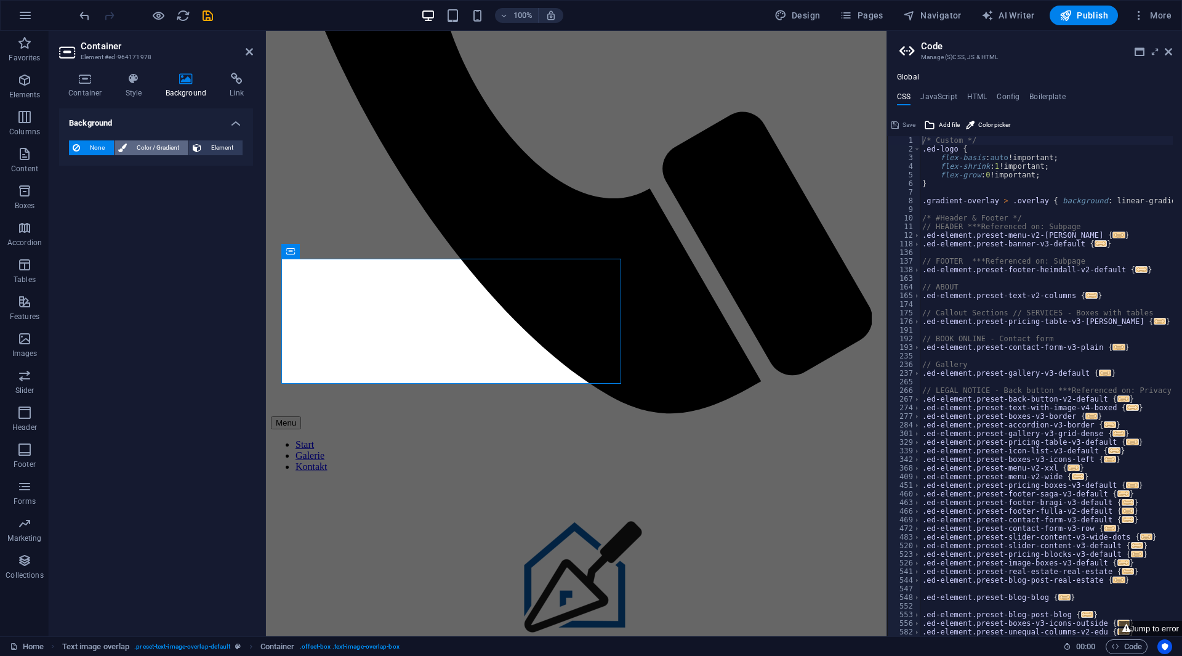
click at [146, 148] on span "Color / Gradient" at bounding box center [158, 147] width 54 height 15
click at [81, 195] on span at bounding box center [77, 197] width 14 height 14
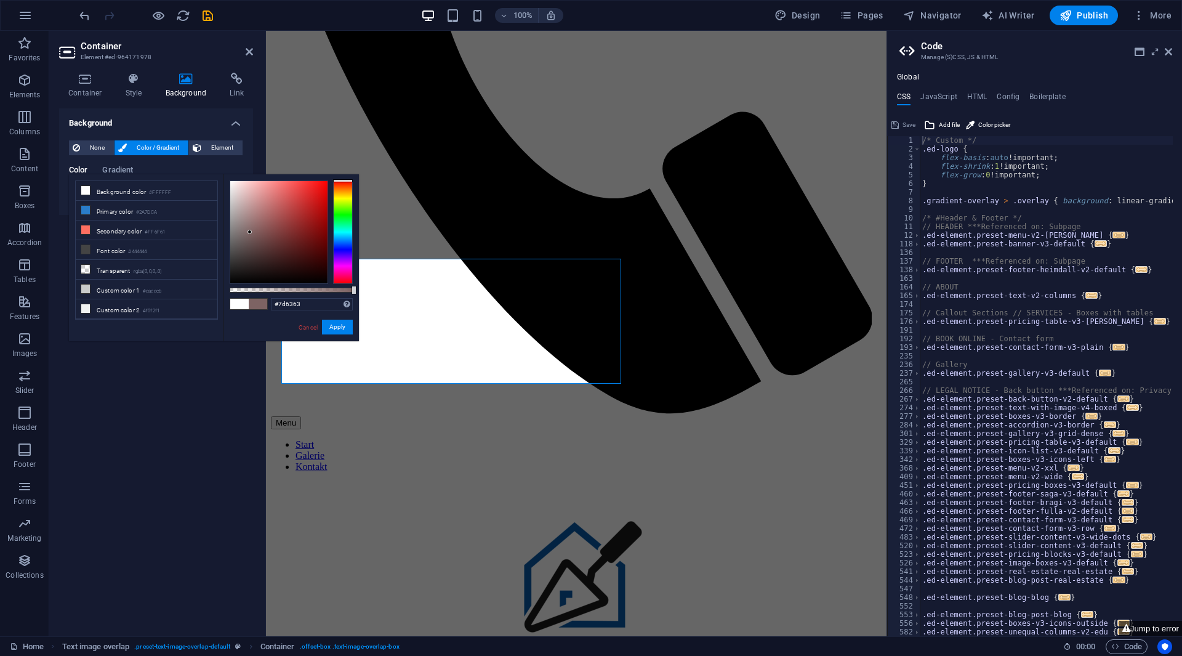
click at [250, 232] on div at bounding box center [278, 232] width 97 height 102
drag, startPoint x: 254, startPoint y: 234, endPoint x: 208, endPoint y: 296, distance: 77.1
click at [210, 296] on div "less Background color #FFFFFF Primary color #2A7DCA Secondary color #FF6F61 Fon…" at bounding box center [214, 257] width 290 height 167
drag, startPoint x: 232, startPoint y: 196, endPoint x: 201, endPoint y: 166, distance: 43.1
click at [203, 171] on body "SanierEX Home Favorites Elements Columns Content Boxes Accordion Tables Feature…" at bounding box center [591, 328] width 1182 height 656
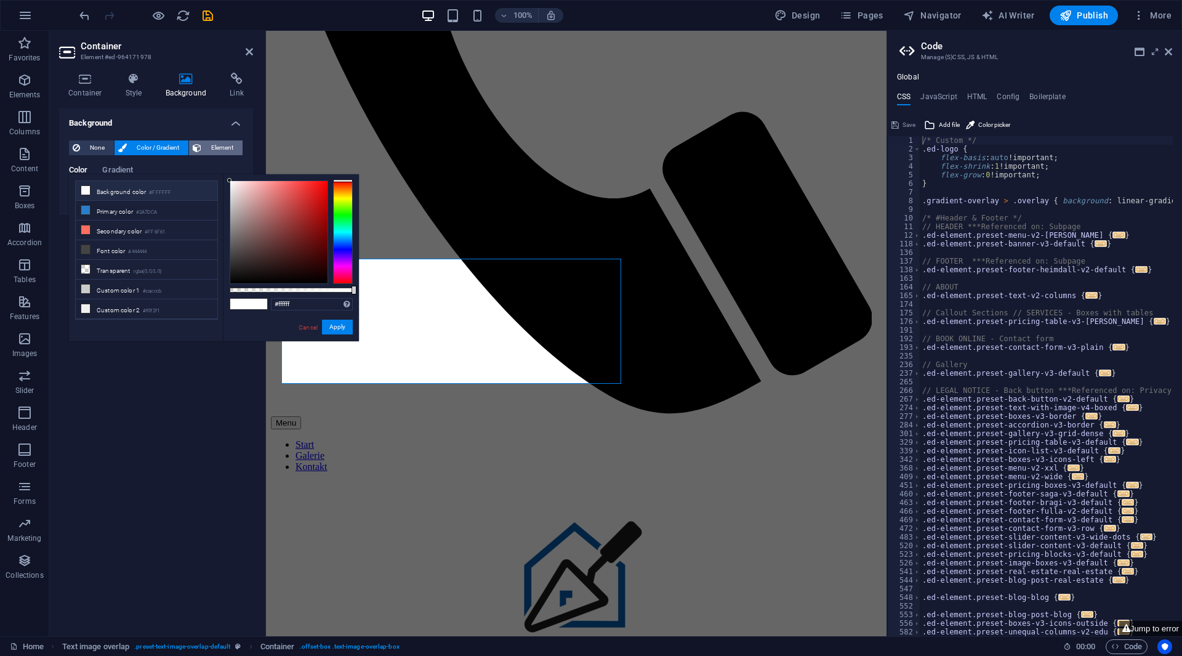
drag, startPoint x: 260, startPoint y: 204, endPoint x: 201, endPoint y: 141, distance: 86.3
click at [201, 141] on body "SanierEX Home Favorites Elements Columns Content Boxes Accordion Tables Feature…" at bounding box center [591, 328] width 1182 height 656
drag, startPoint x: 392, startPoint y: 154, endPoint x: 648, endPoint y: 192, distance: 259.6
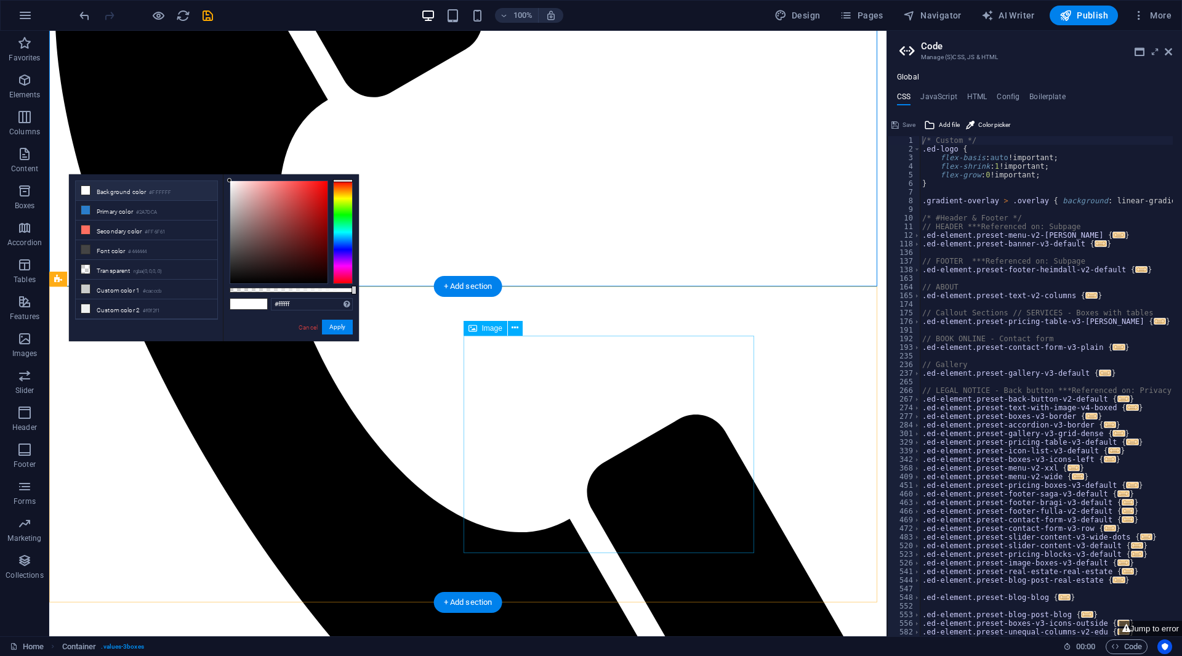
scroll to position [308, 0]
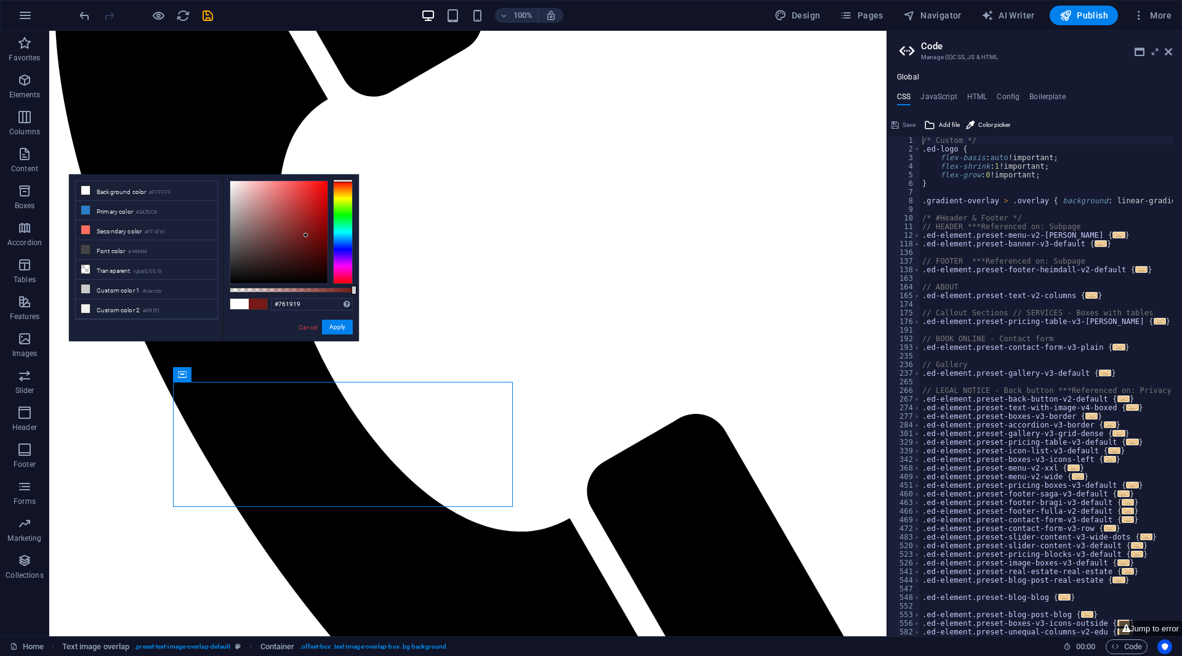
click at [306, 235] on div at bounding box center [278, 232] width 97 height 102
click at [304, 205] on div at bounding box center [278, 232] width 97 height 102
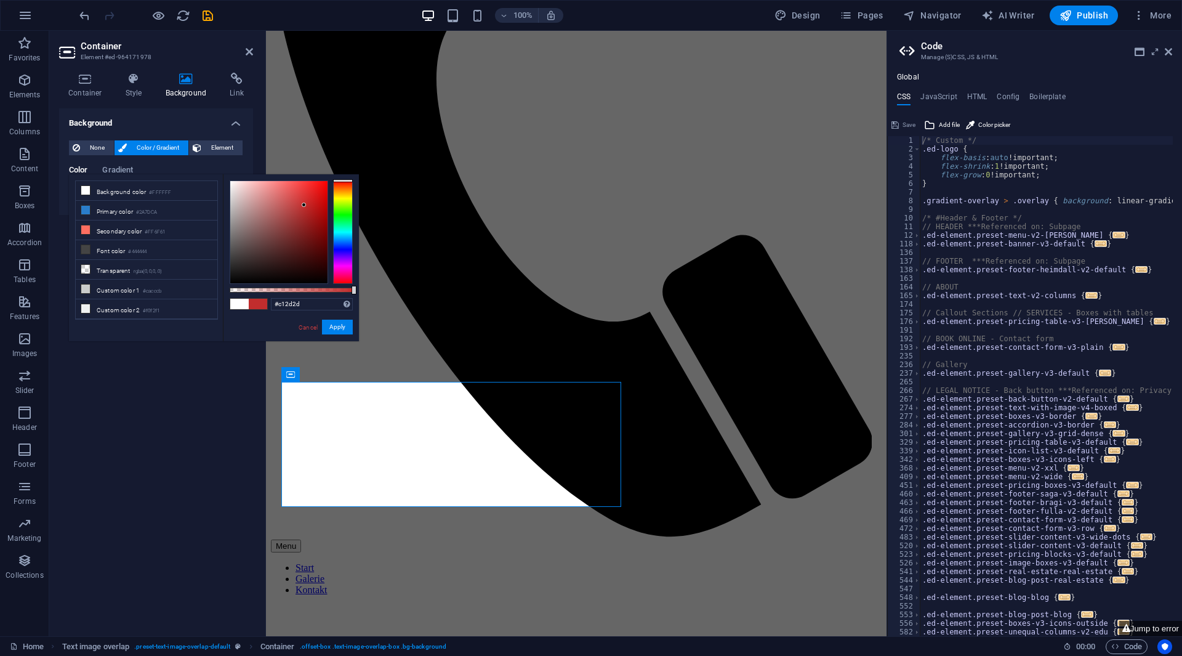
click at [169, 144] on span "Color / Gradient" at bounding box center [158, 147] width 54 height 15
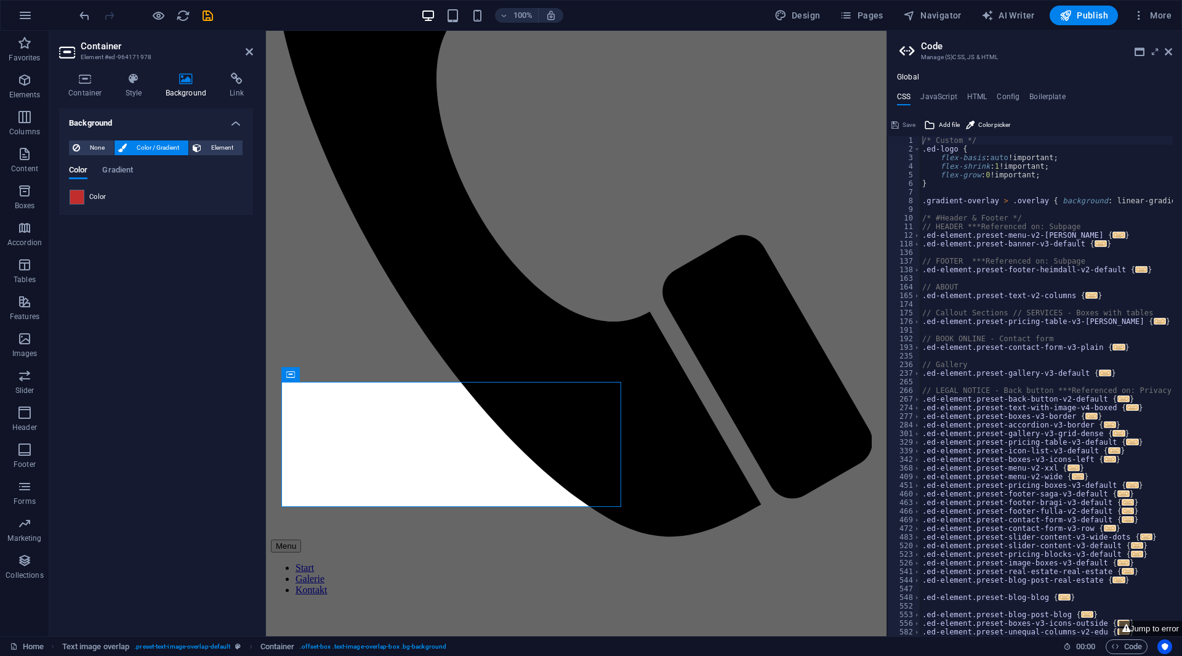
click at [75, 209] on div "None Color / Gradient Element Stretch background to full-width Color overlay Pl…" at bounding box center [156, 173] width 194 height 84
click at [86, 202] on div "Color" at bounding box center [156, 197] width 173 height 15
click at [81, 197] on span at bounding box center [77, 197] width 14 height 14
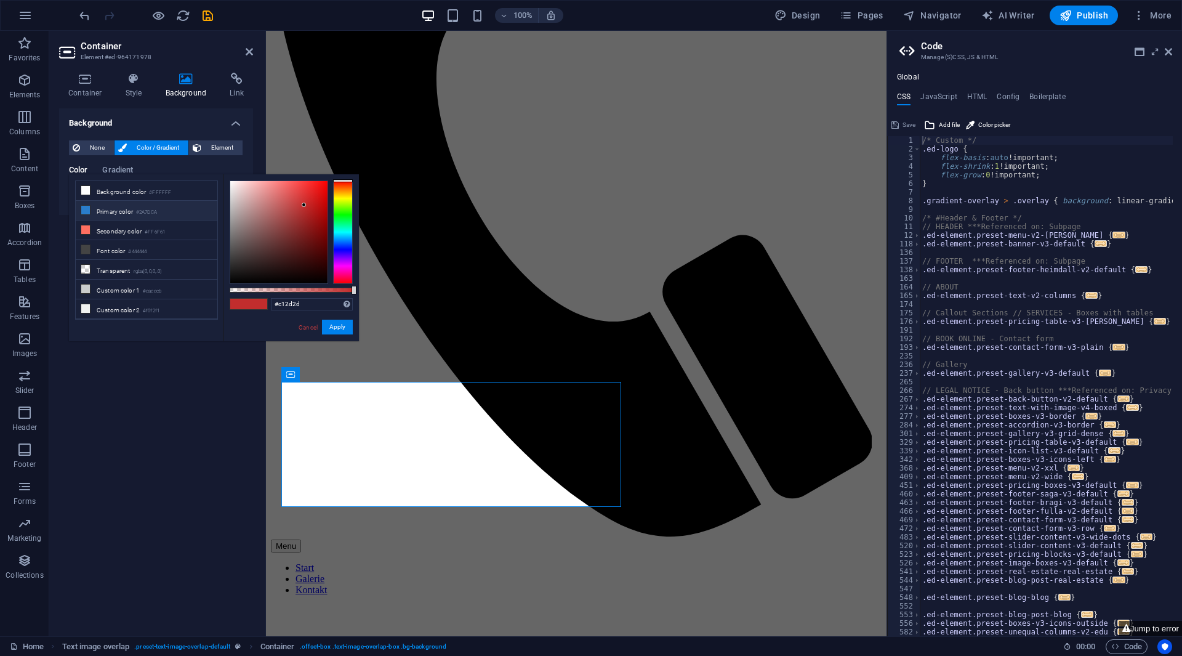
click at [134, 208] on li "Primary color #2A7DCA" at bounding box center [147, 211] width 142 height 20
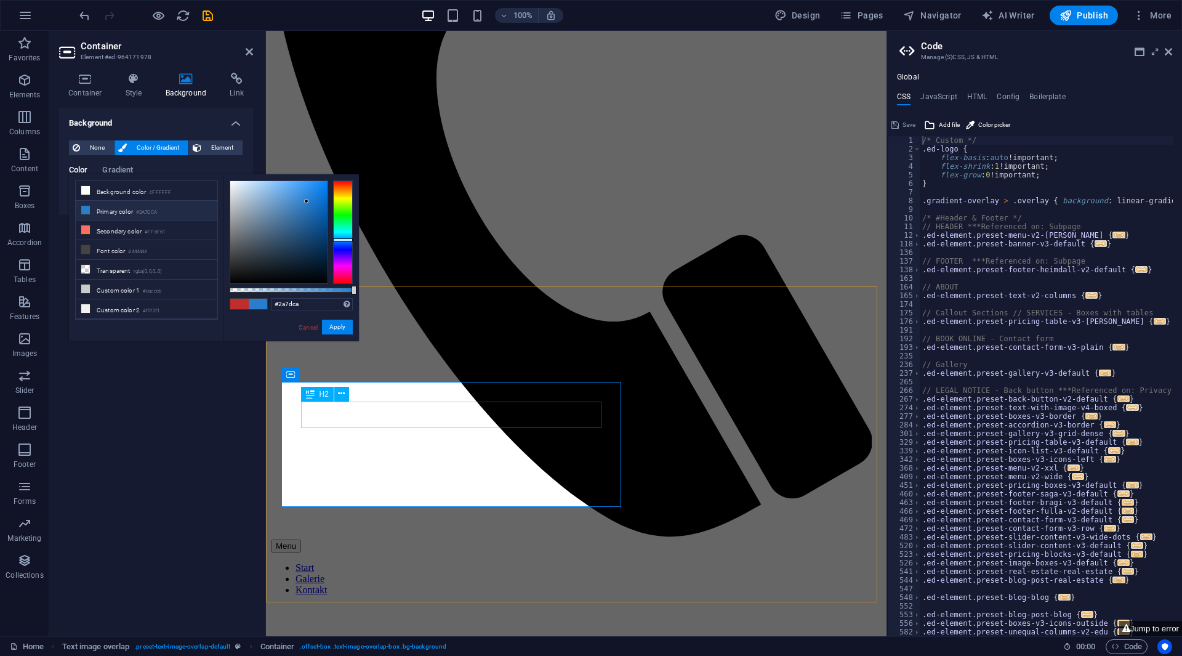
drag, startPoint x: 272, startPoint y: 212, endPoint x: 190, endPoint y: 140, distance: 110.0
click at [190, 140] on body "SanierEX Home Favorites Elements Columns Content Boxes Accordion Tables Feature…" at bounding box center [591, 328] width 1182 height 656
click at [120, 209] on li "Primary color #2A7DCA" at bounding box center [147, 211] width 142 height 20
type input "#2a7dca"
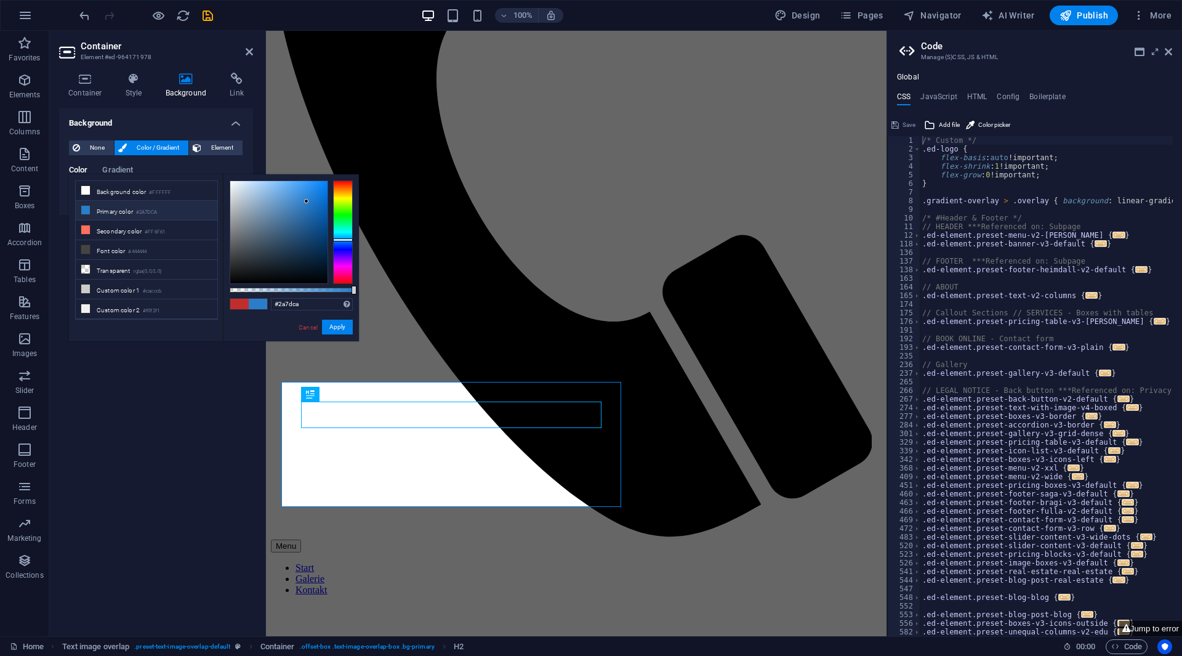
click at [134, 462] on div "Background None Color / Gradient Element Stretch background to full-width Color…" at bounding box center [156, 367] width 194 height 518
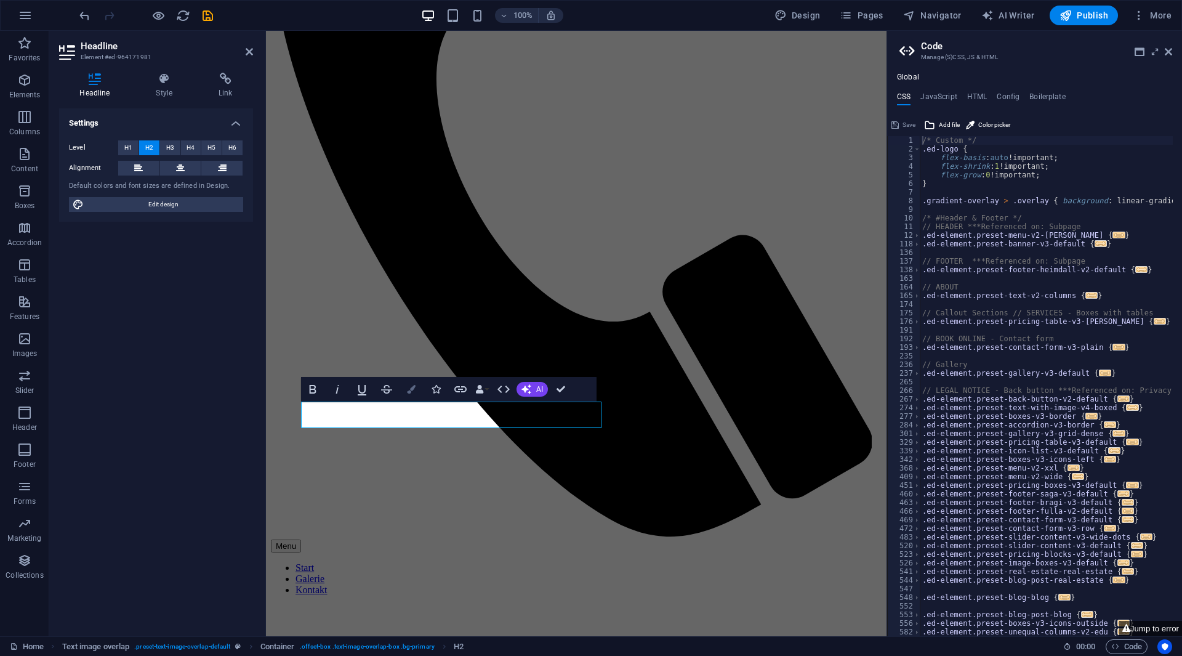
click at [413, 392] on icon "button" at bounding box center [411, 389] width 9 height 9
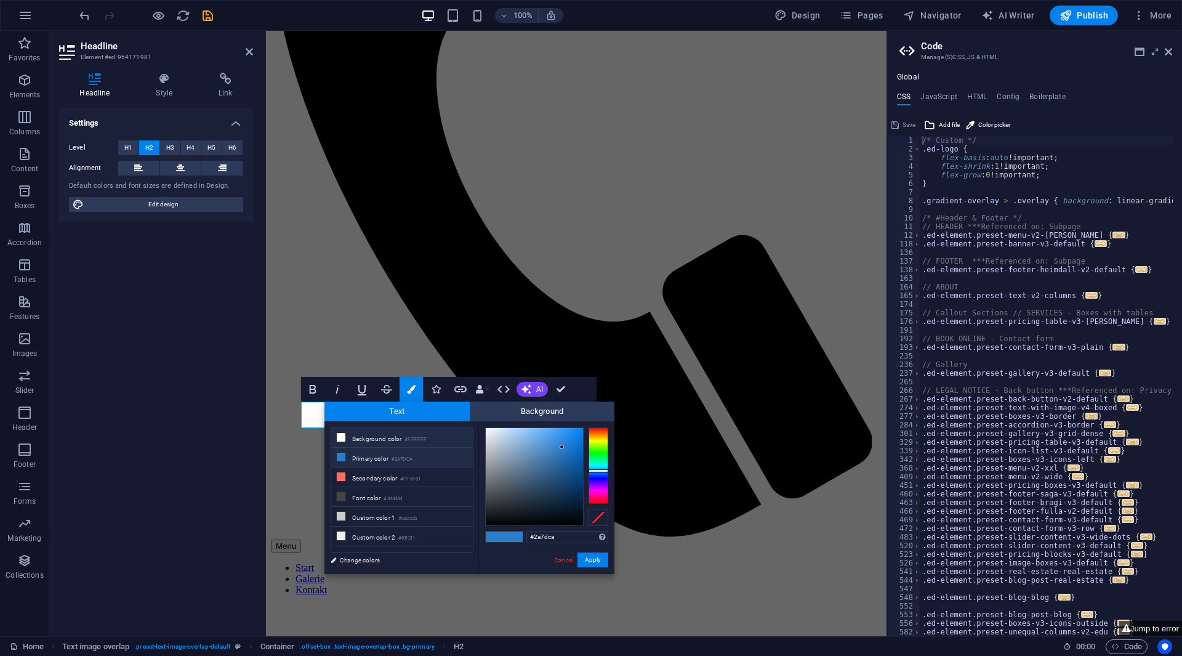
click at [394, 435] on li "Background color #FFFFFF" at bounding box center [402, 438] width 142 height 20
type input "#ffffff"
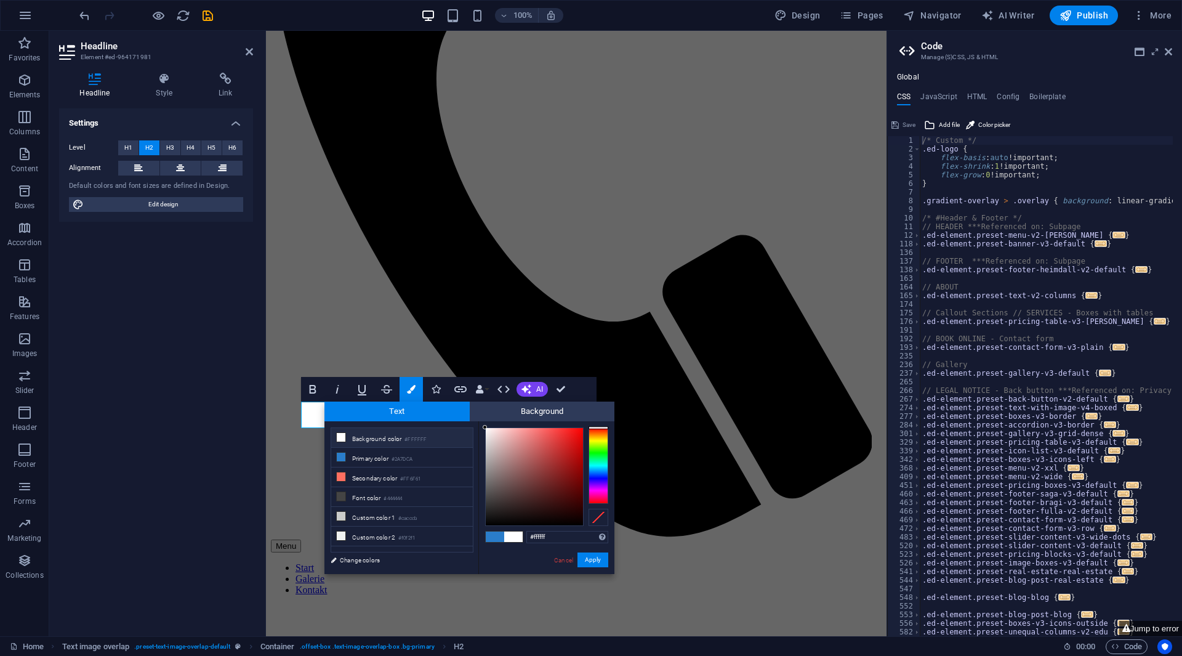
click at [256, 457] on div "Headline Style Link Settings Level H1 H2 H3 H4 H5 H6 Alignment Default colors a…" at bounding box center [156, 349] width 214 height 573
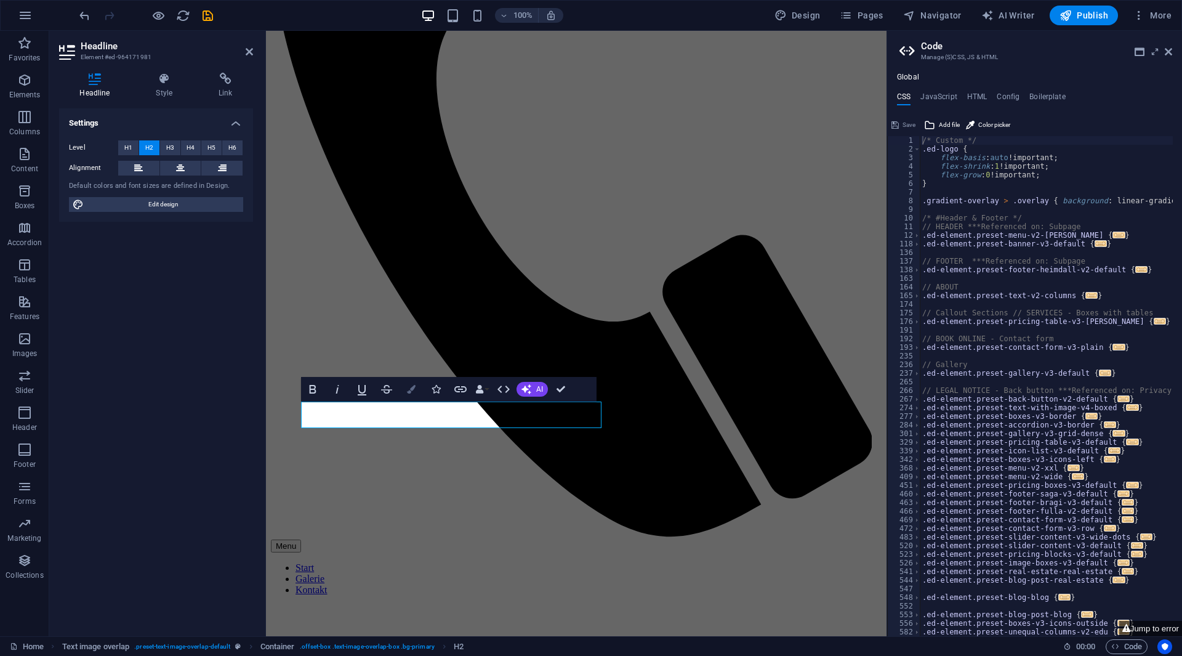
click at [406, 394] on button "Colors" at bounding box center [411, 389] width 23 height 25
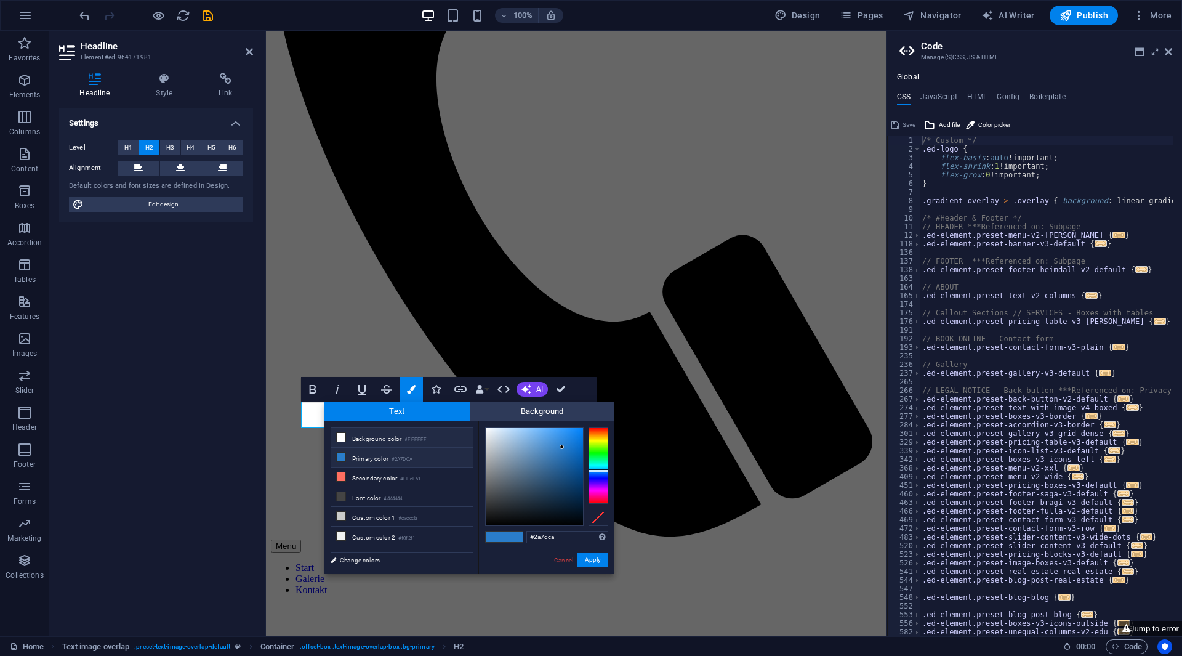
click at [365, 437] on li "Background color #FFFFFF" at bounding box center [402, 438] width 142 height 20
type input "#ffffff"
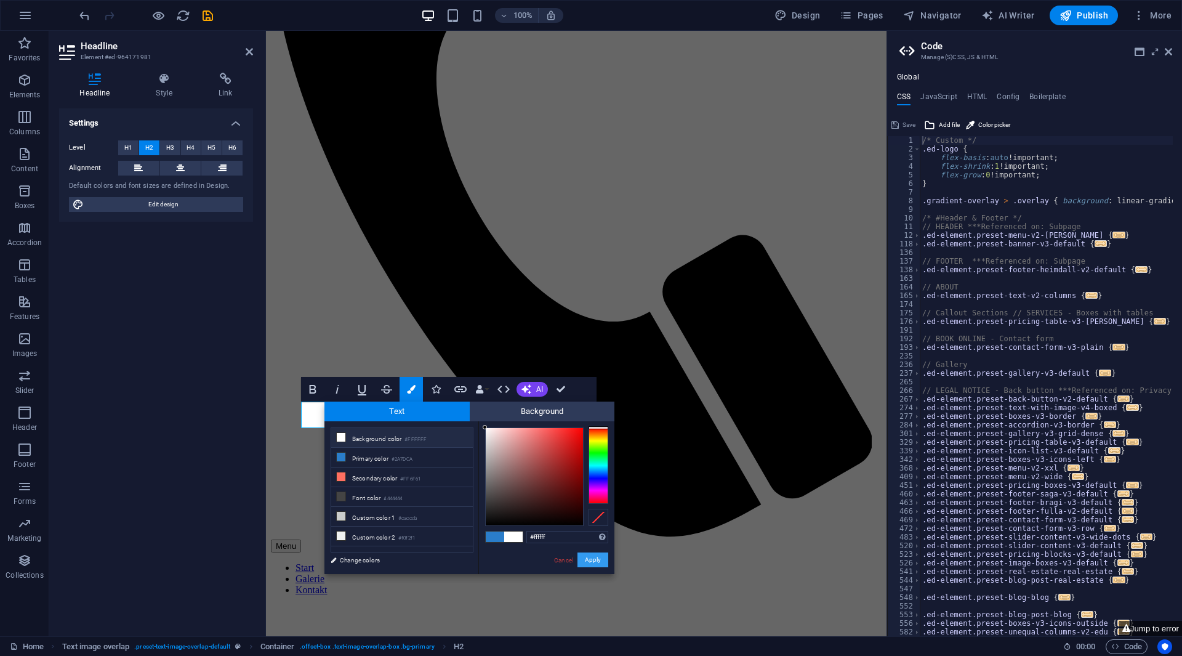
drag, startPoint x: 598, startPoint y: 559, endPoint x: 329, endPoint y: 527, distance: 270.4
click at [598, 559] on button "Apply" at bounding box center [593, 559] width 31 height 15
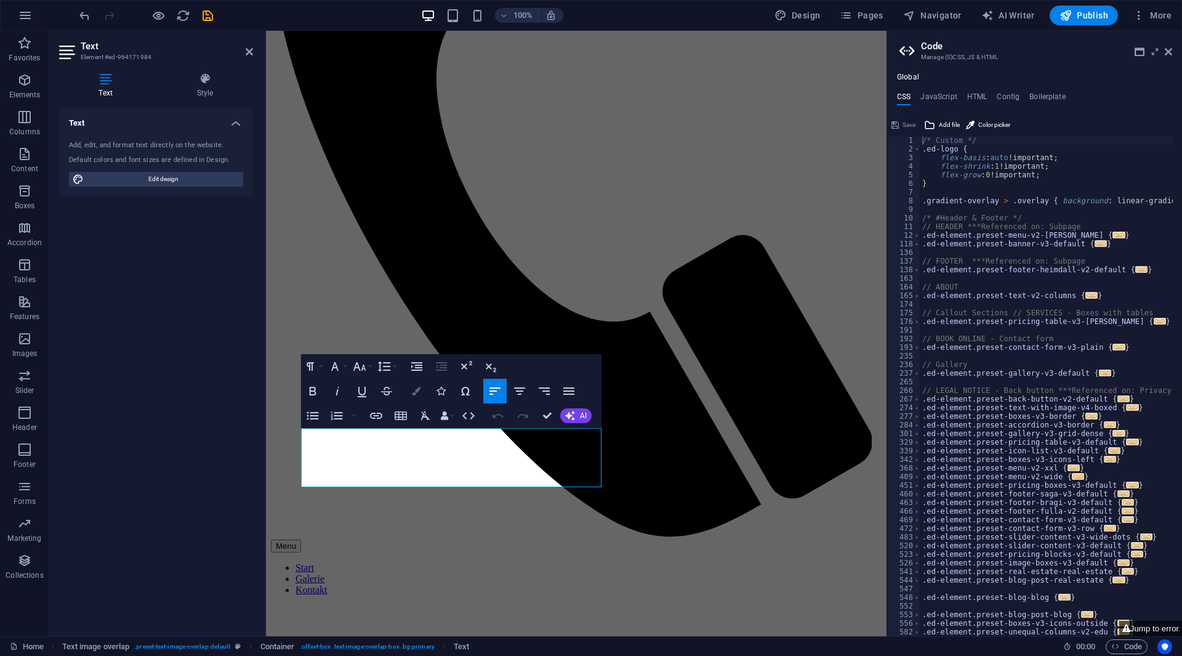
click at [421, 392] on button "Colors" at bounding box center [416, 391] width 23 height 25
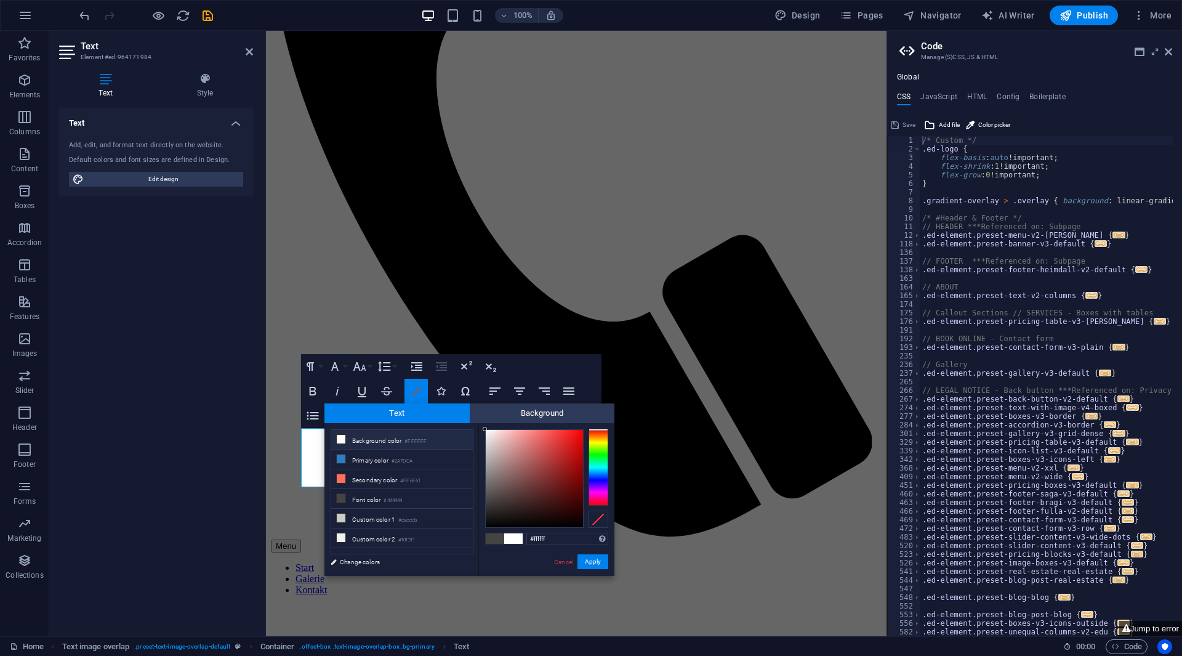
drag, startPoint x: 460, startPoint y: 408, endPoint x: 413, endPoint y: 393, distance: 49.9
click at [417, 393] on body "SanierEX Home Favorites Elements Columns Content Boxes Accordion Tables Feature…" at bounding box center [591, 328] width 1182 height 656
click at [478, 429] on div "less Background color #FFFFFF Primary color #2A7DCA Secondary color #FF6F61 Fon…" at bounding box center [470, 499] width 290 height 153
click at [385, 440] on li "Background color #FFFFFF" at bounding box center [402, 440] width 142 height 20
click at [382, 435] on li "Background color #FFFFFF" at bounding box center [402, 440] width 142 height 20
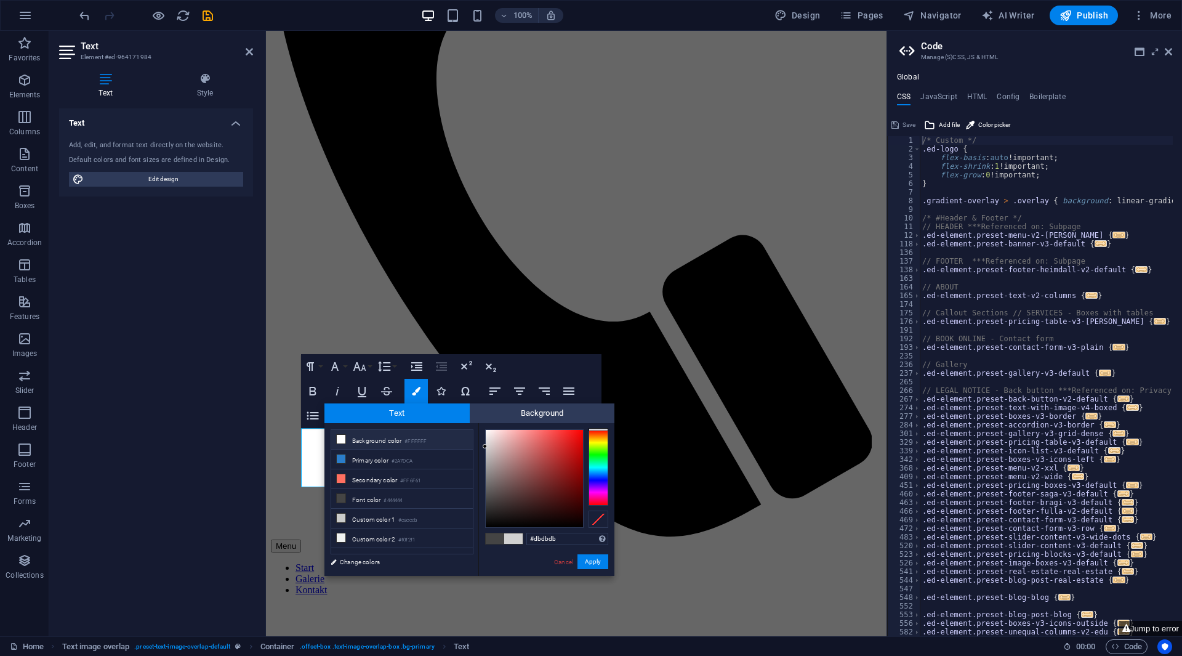
click at [416, 443] on small "#FFFFFF" at bounding box center [416, 441] width 22 height 9
click at [419, 435] on li "Background color #FFFFFF" at bounding box center [402, 440] width 142 height 20
click at [413, 438] on small "#FFFFFF" at bounding box center [416, 441] width 22 height 9
type input "#ffffff"
drag, startPoint x: 345, startPoint y: 323, endPoint x: 99, endPoint y: 309, distance: 246.7
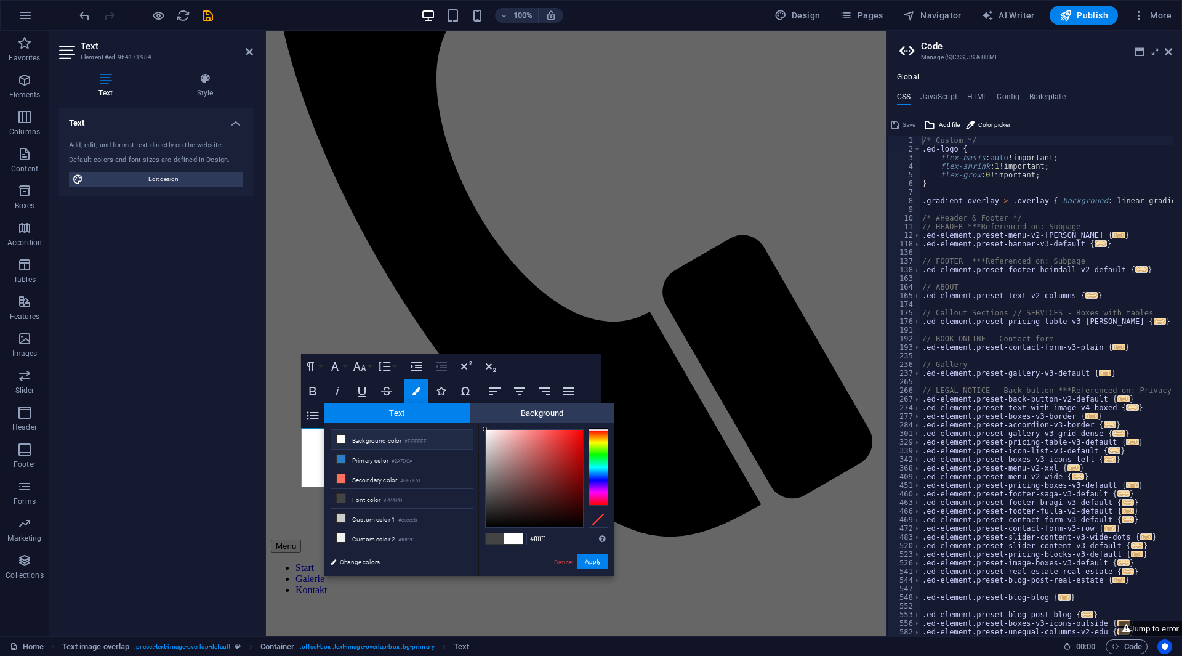
click at [345, 323] on div "Container H3 Container Boxes Boxes Container Container Container Menu Bar Conta…" at bounding box center [576, 333] width 621 height 605
click at [590, 567] on button "Apply" at bounding box center [593, 561] width 31 height 15
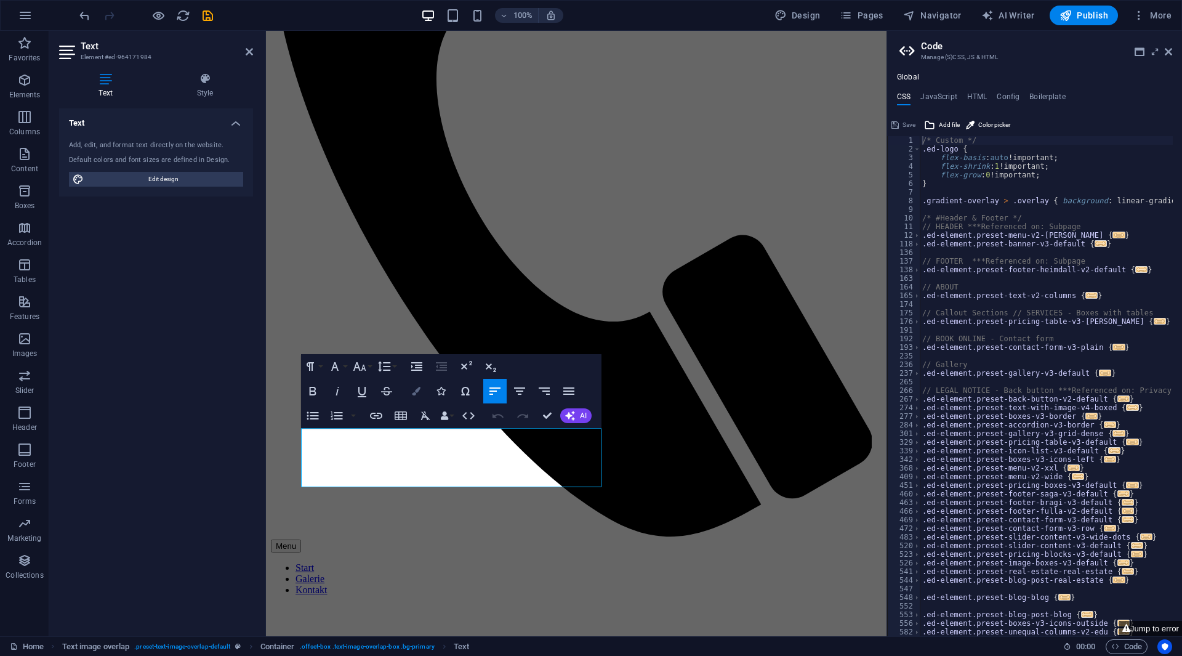
click at [421, 388] on button "Colors" at bounding box center [416, 391] width 23 height 25
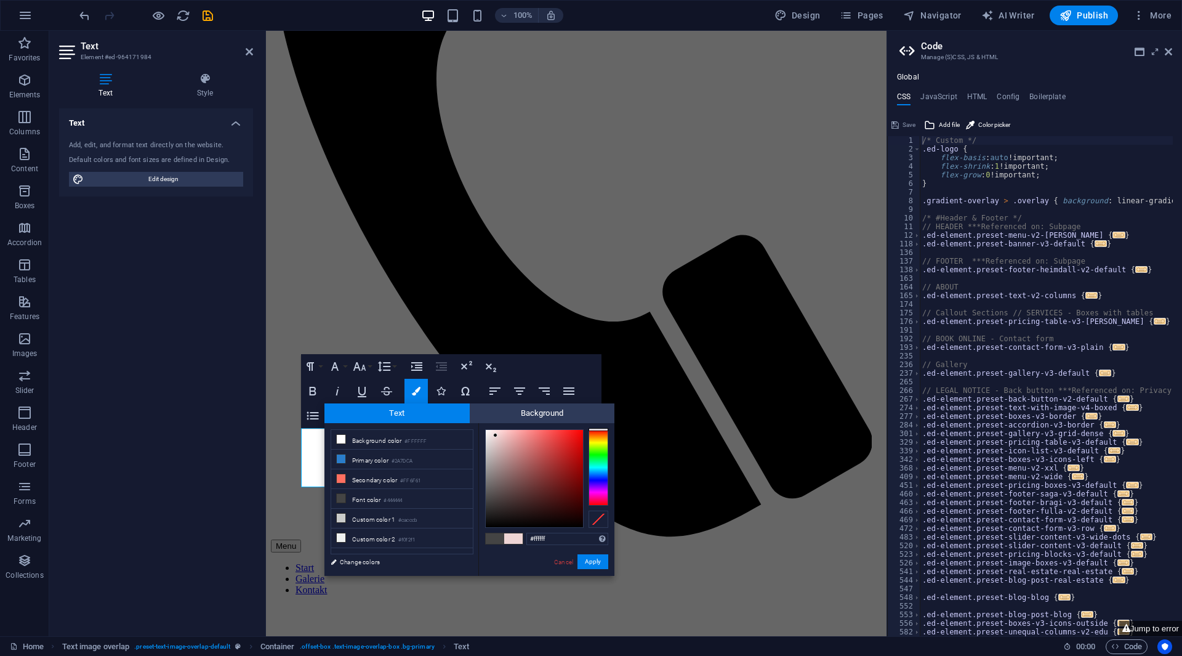
drag, startPoint x: 496, startPoint y: 435, endPoint x: 464, endPoint y: 408, distance: 41.9
click at [465, 408] on div "Text Background less Background color #FFFFFF Primary color #2A7DCA Secondary c…" at bounding box center [470, 489] width 290 height 172
type input "#ffffff"
click at [485, 429] on div at bounding box center [485, 429] width 4 height 4
click at [590, 567] on button "Apply" at bounding box center [593, 561] width 31 height 15
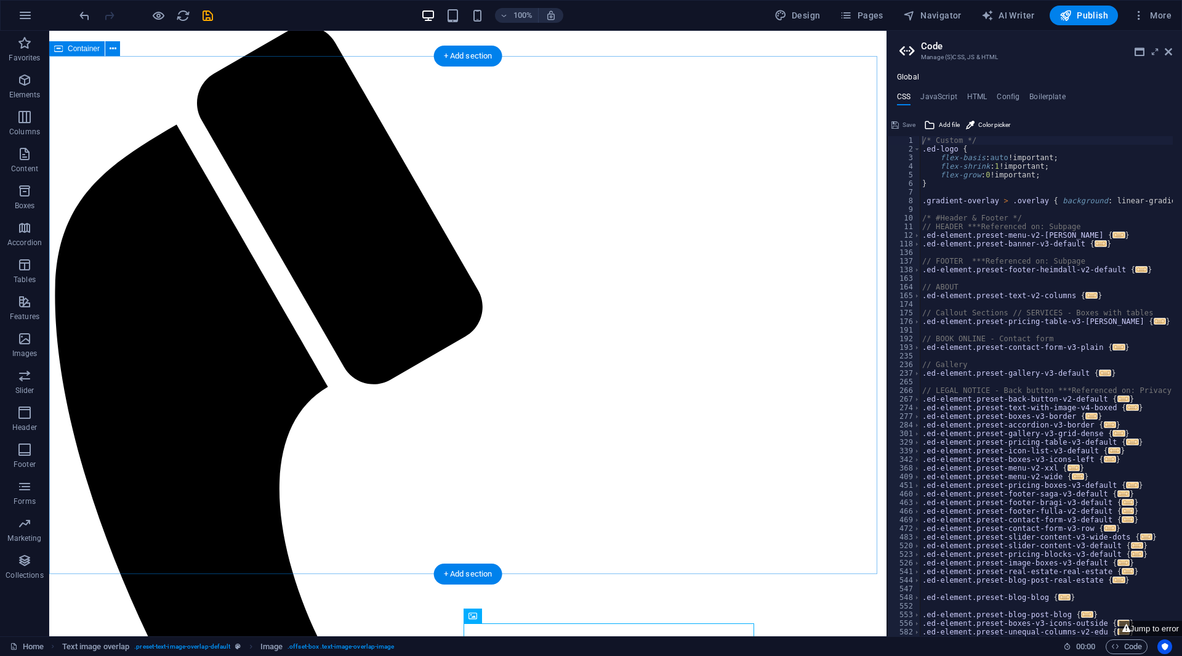
scroll to position [0, 0]
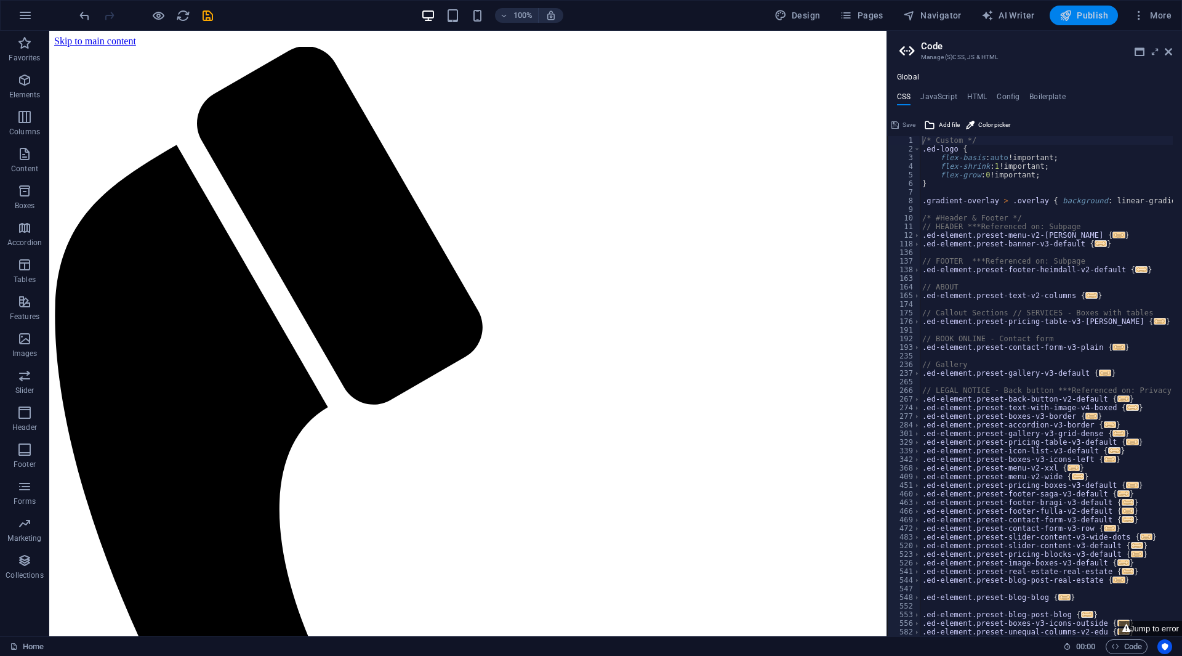
click at [1101, 12] on span "Publish" at bounding box center [1084, 15] width 49 height 12
